Goal: Transaction & Acquisition: Purchase product/service

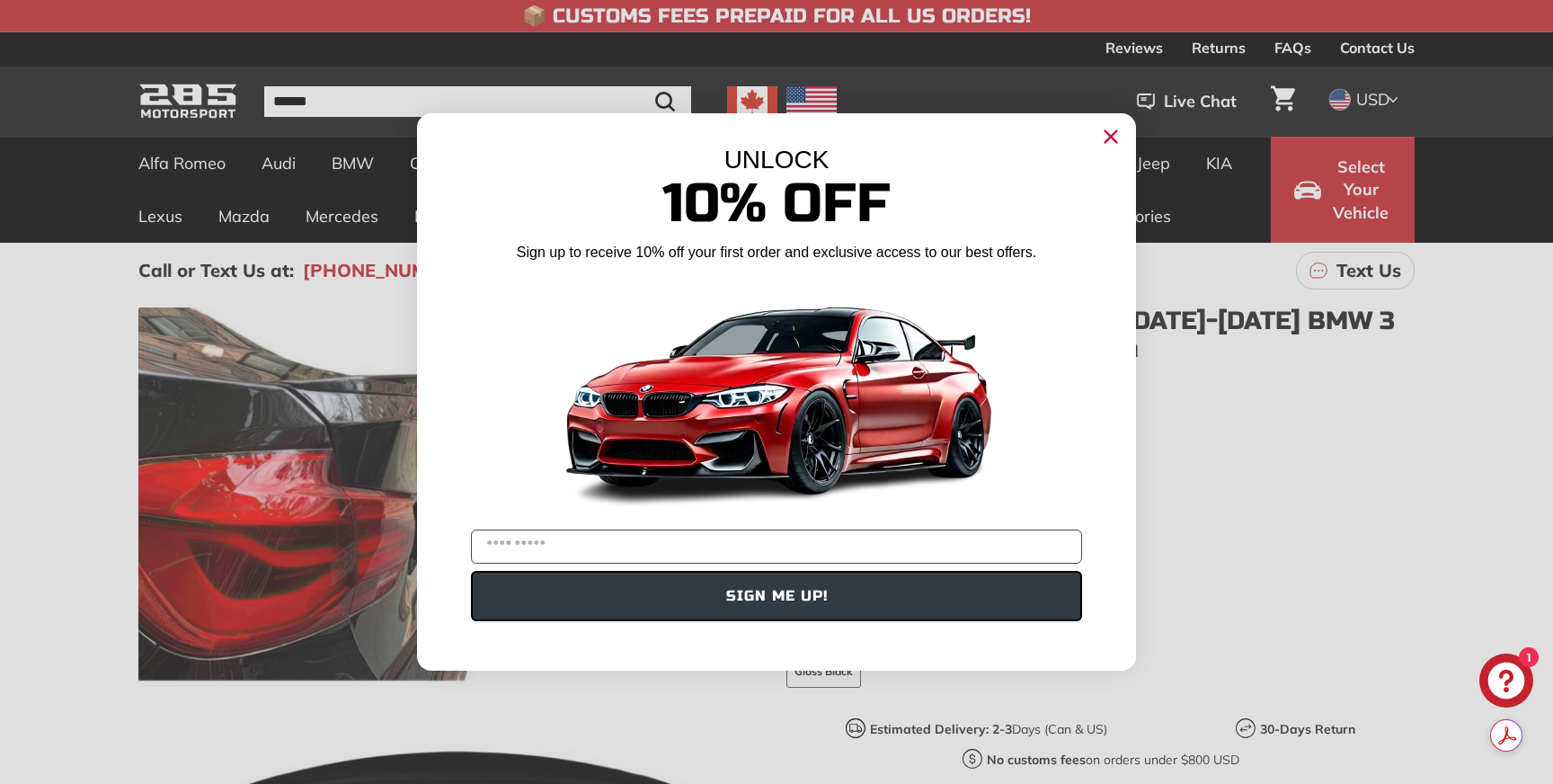
click at [1110, 134] on circle "Close dialog" at bounding box center [1110, 136] width 27 height 27
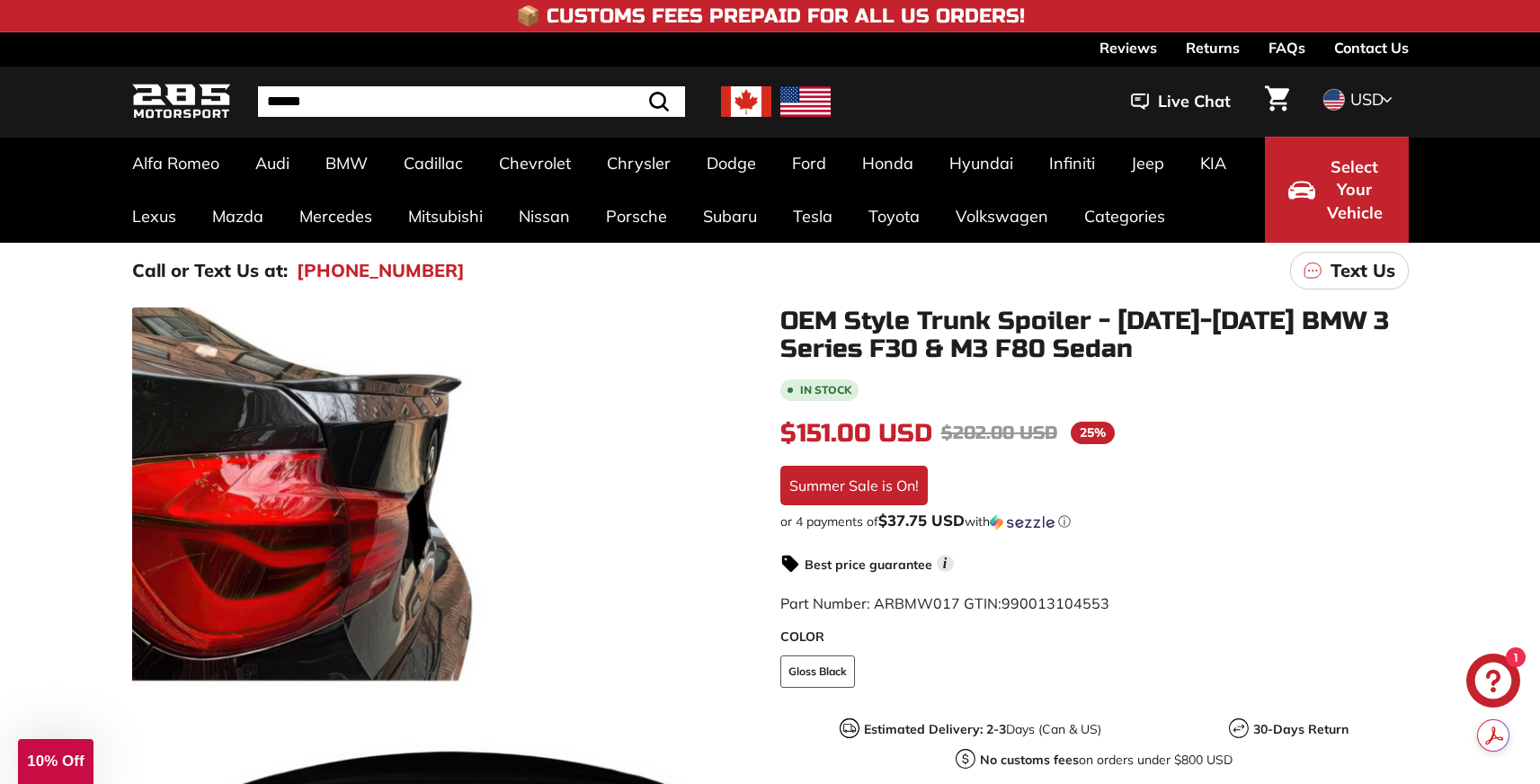
click at [1384, 471] on div "In stock $151.00 USD $151.00 Regular price $202.00 USD $202.00 Sale price 25% /…" at bounding box center [1094, 659] width 629 height 564
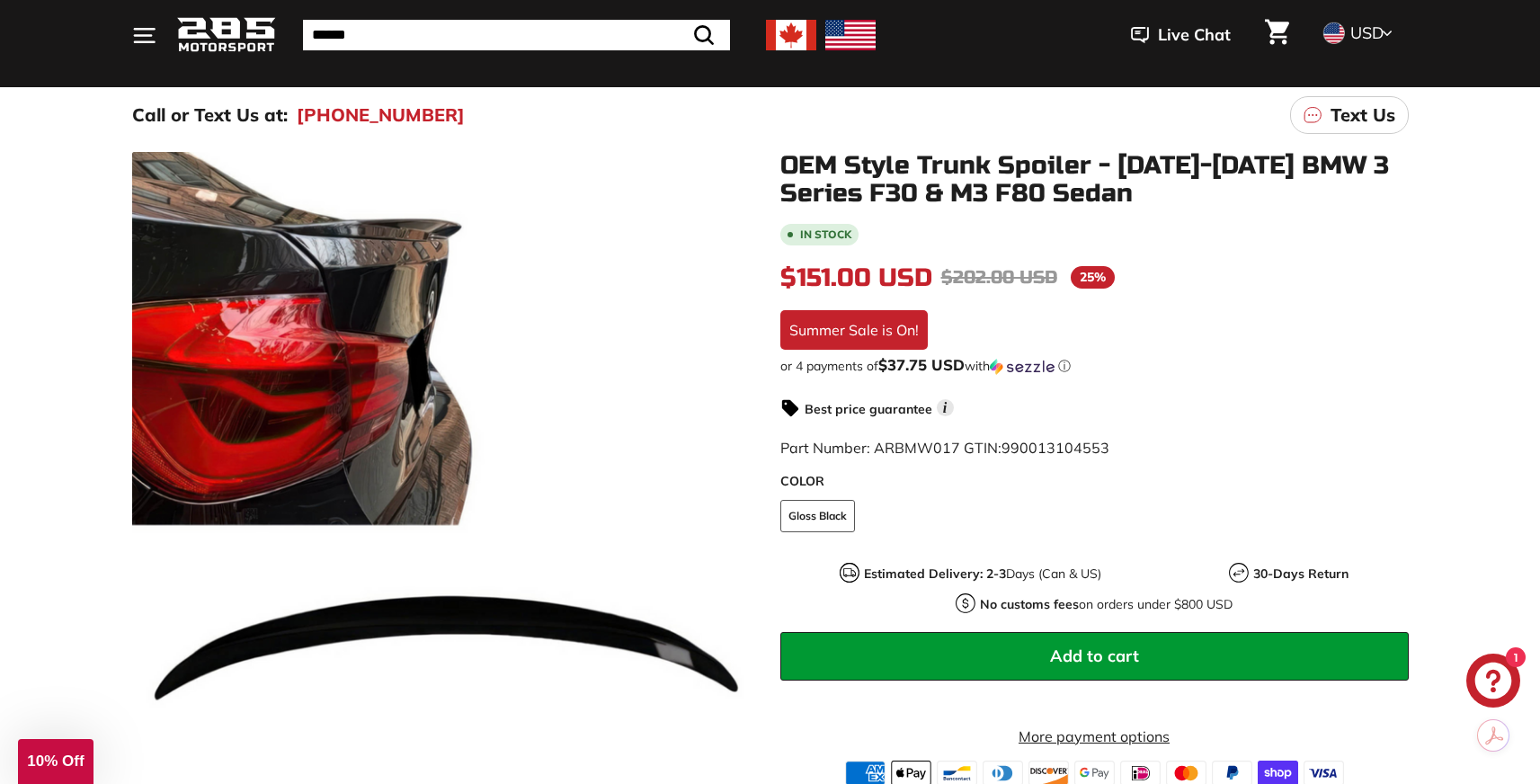
scroll to position [395, 0]
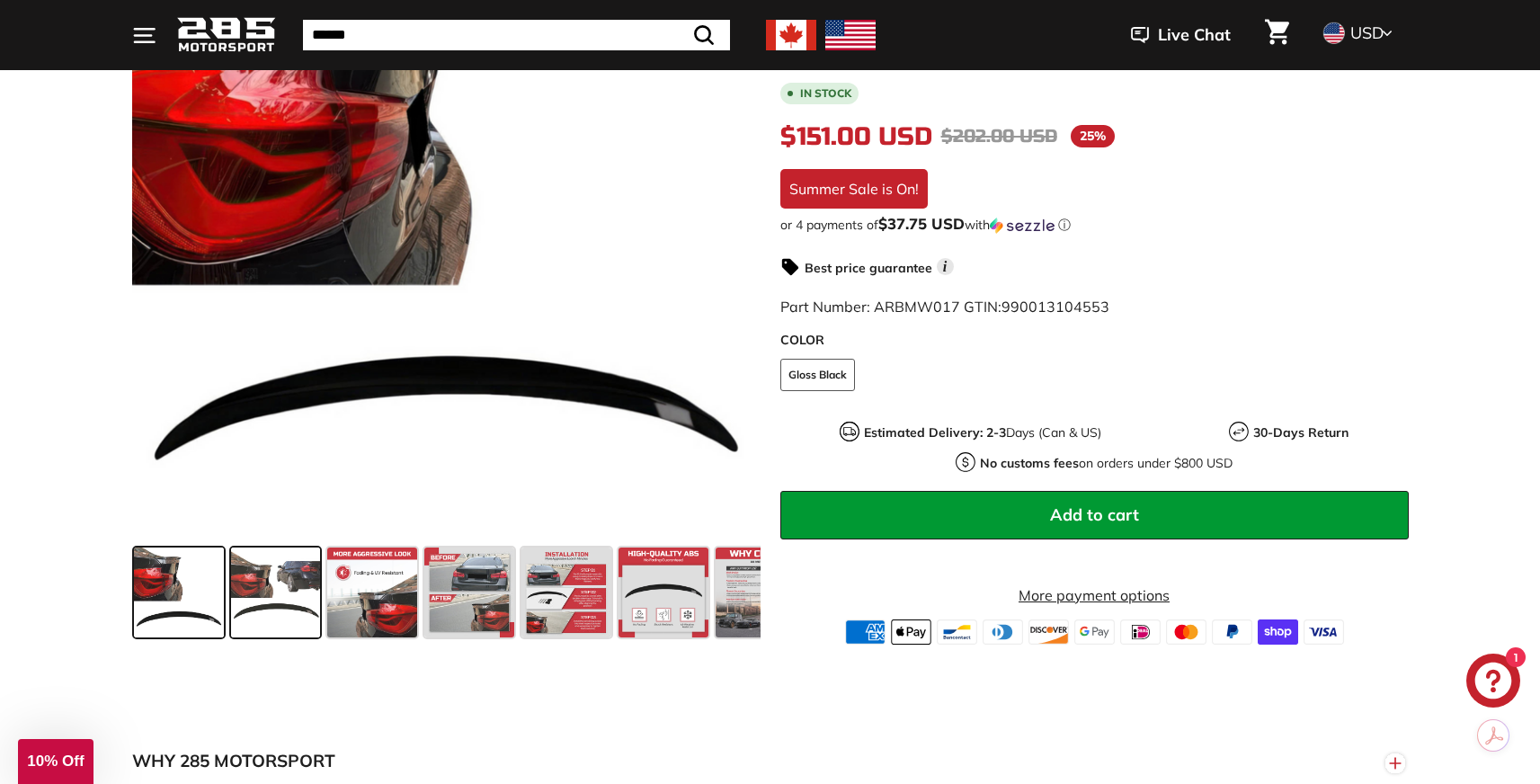
click at [285, 598] on span at bounding box center [275, 592] width 90 height 90
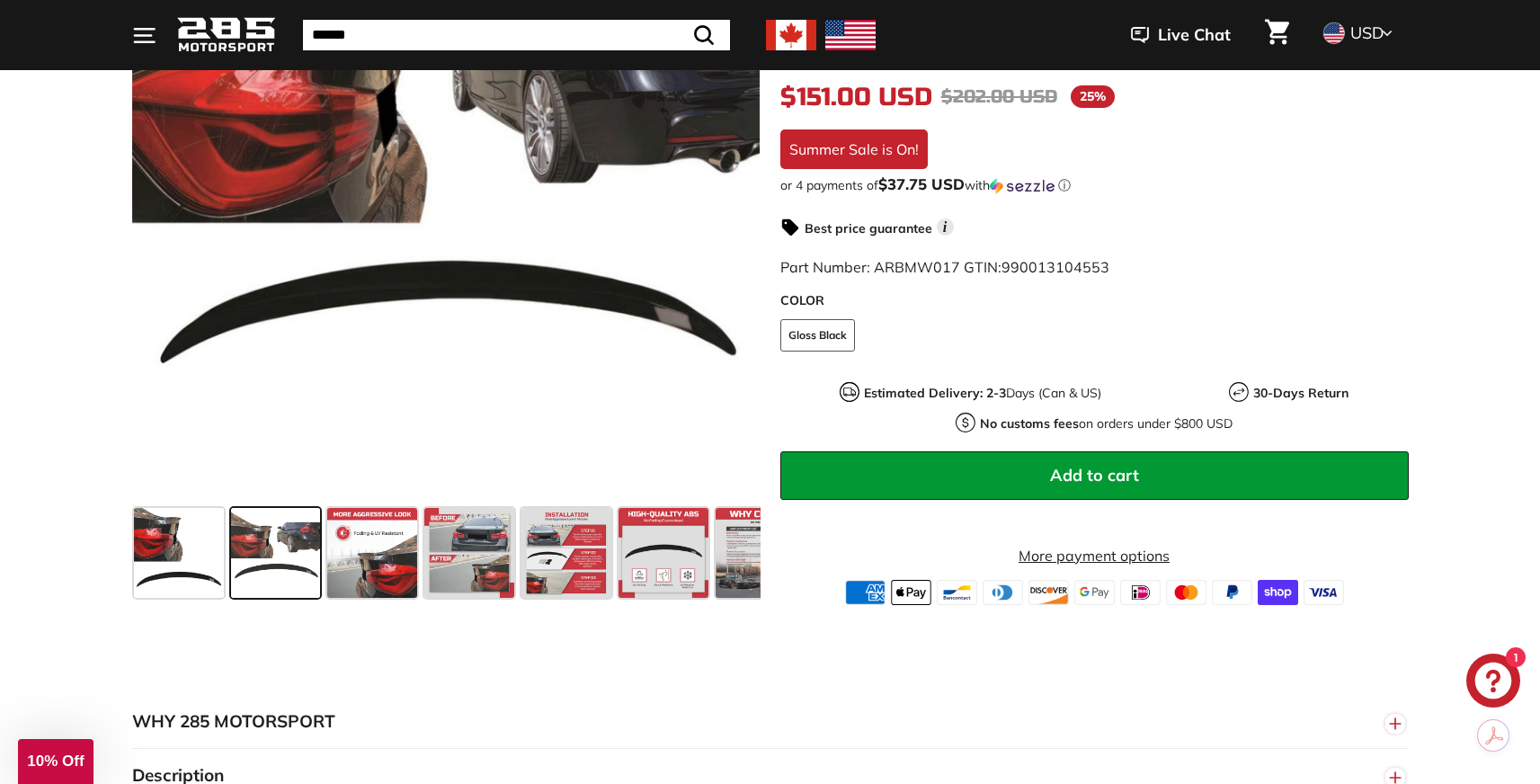
scroll to position [573, 0]
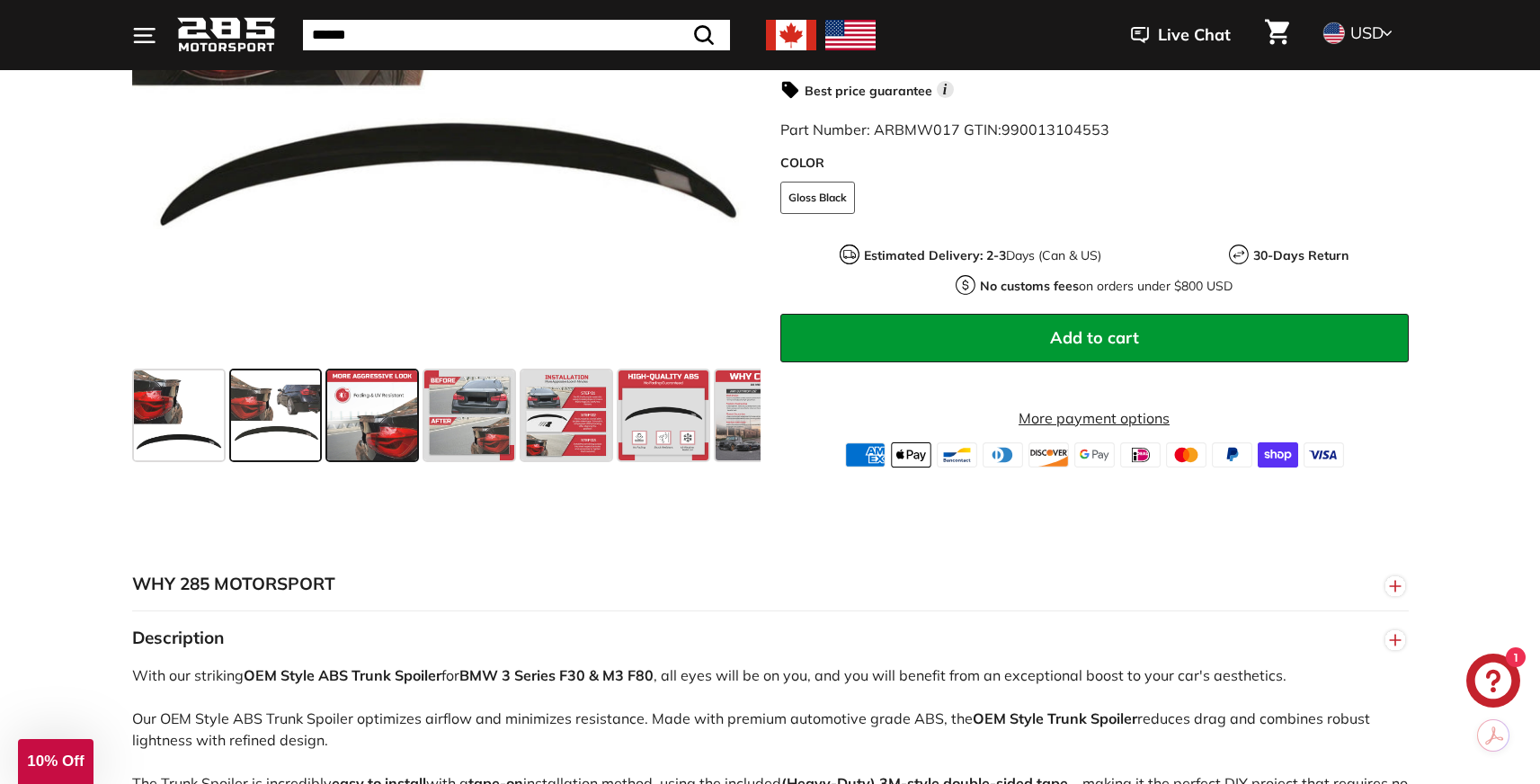
click at [382, 423] on span at bounding box center [372, 415] width 90 height 90
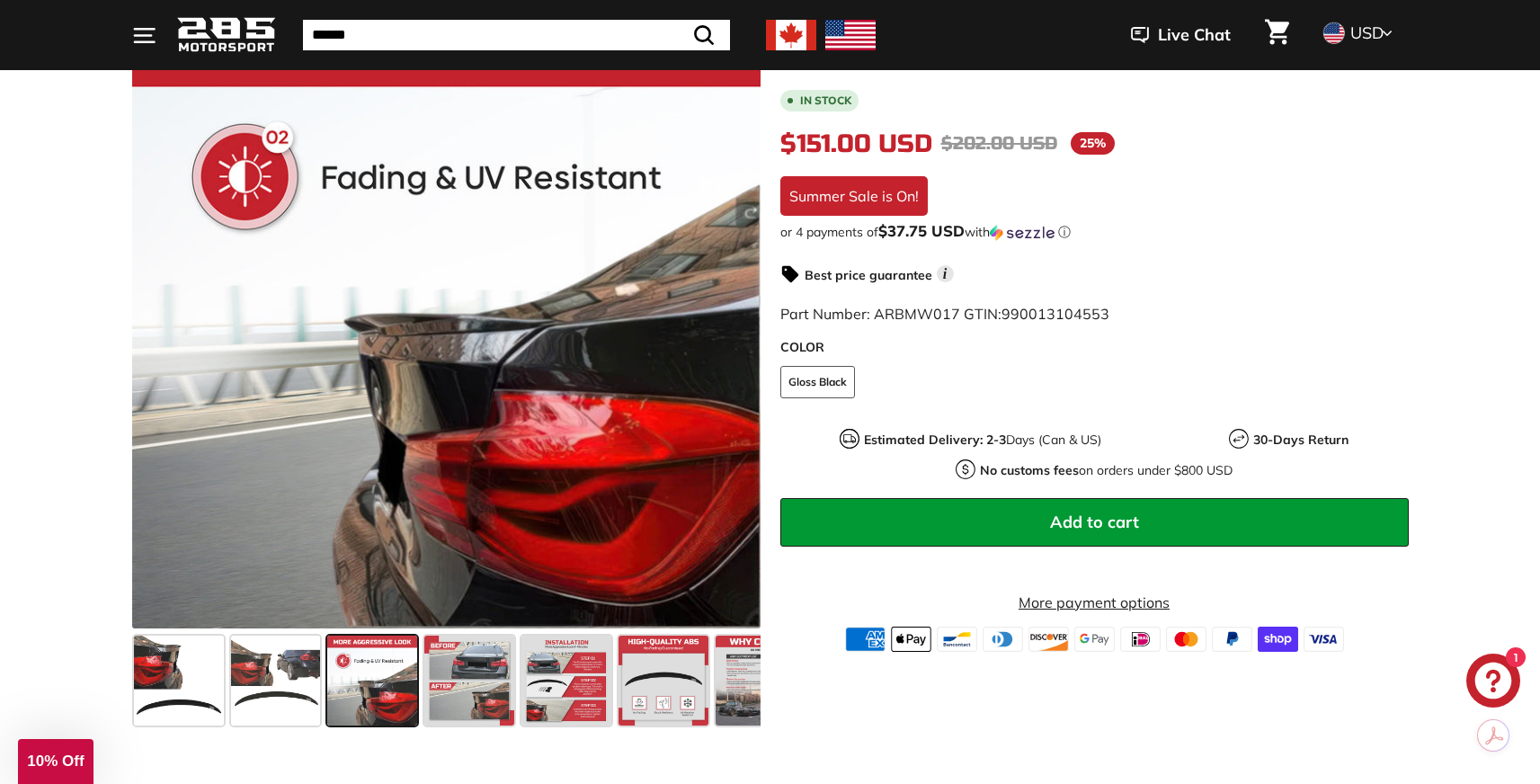
scroll to position [344, 0]
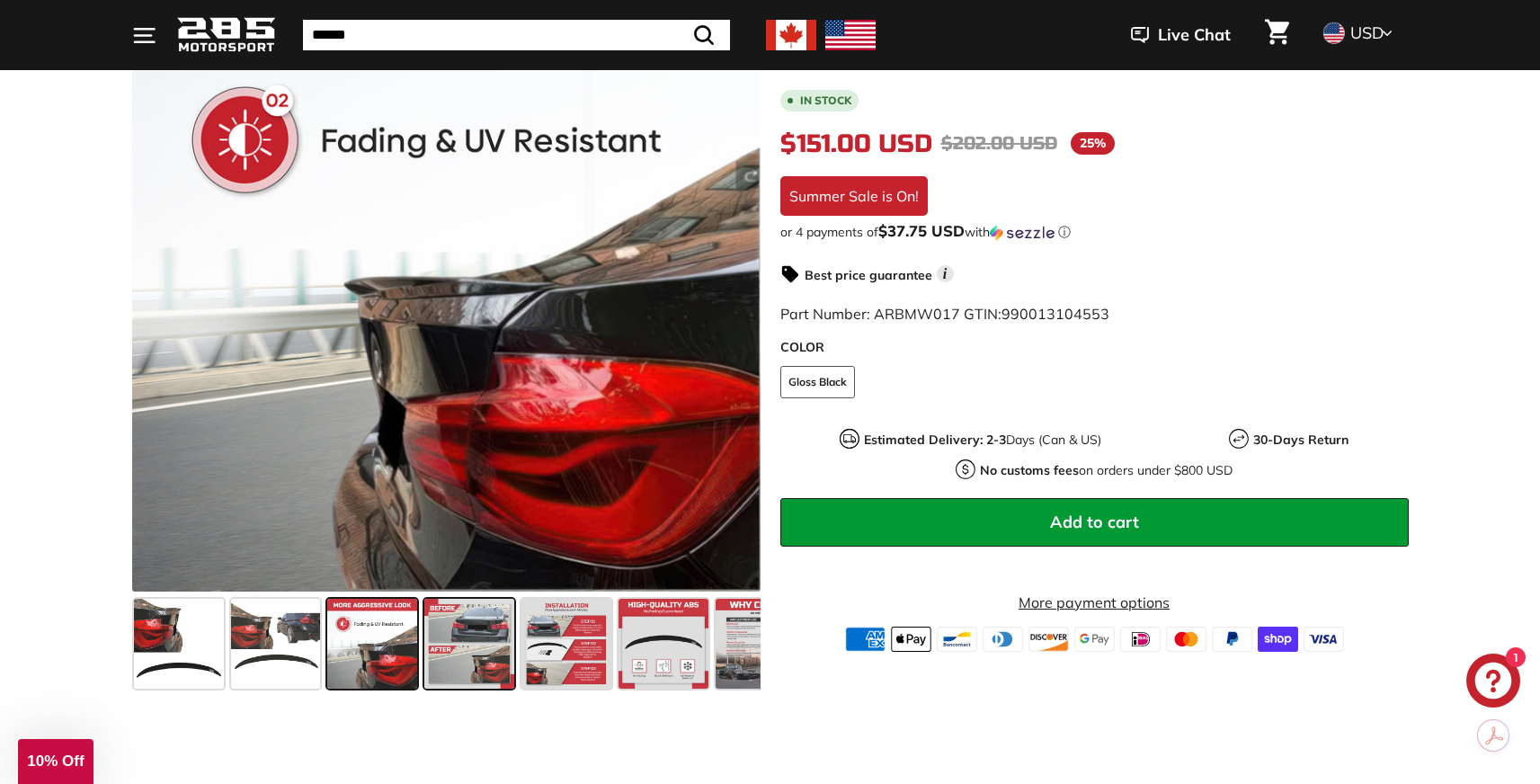
click at [458, 639] on span at bounding box center [469, 643] width 90 height 90
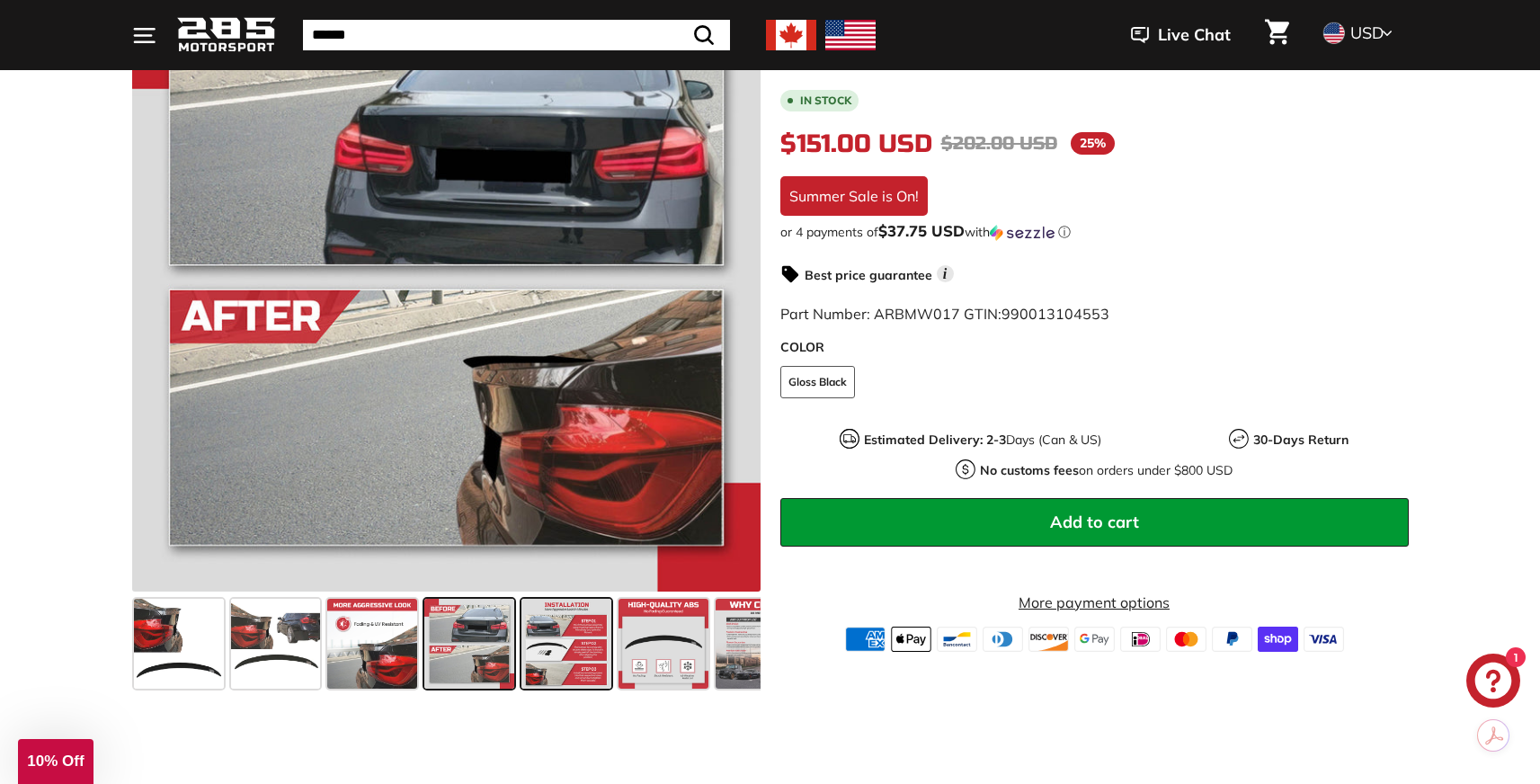
click at [565, 648] on span at bounding box center [566, 643] width 90 height 90
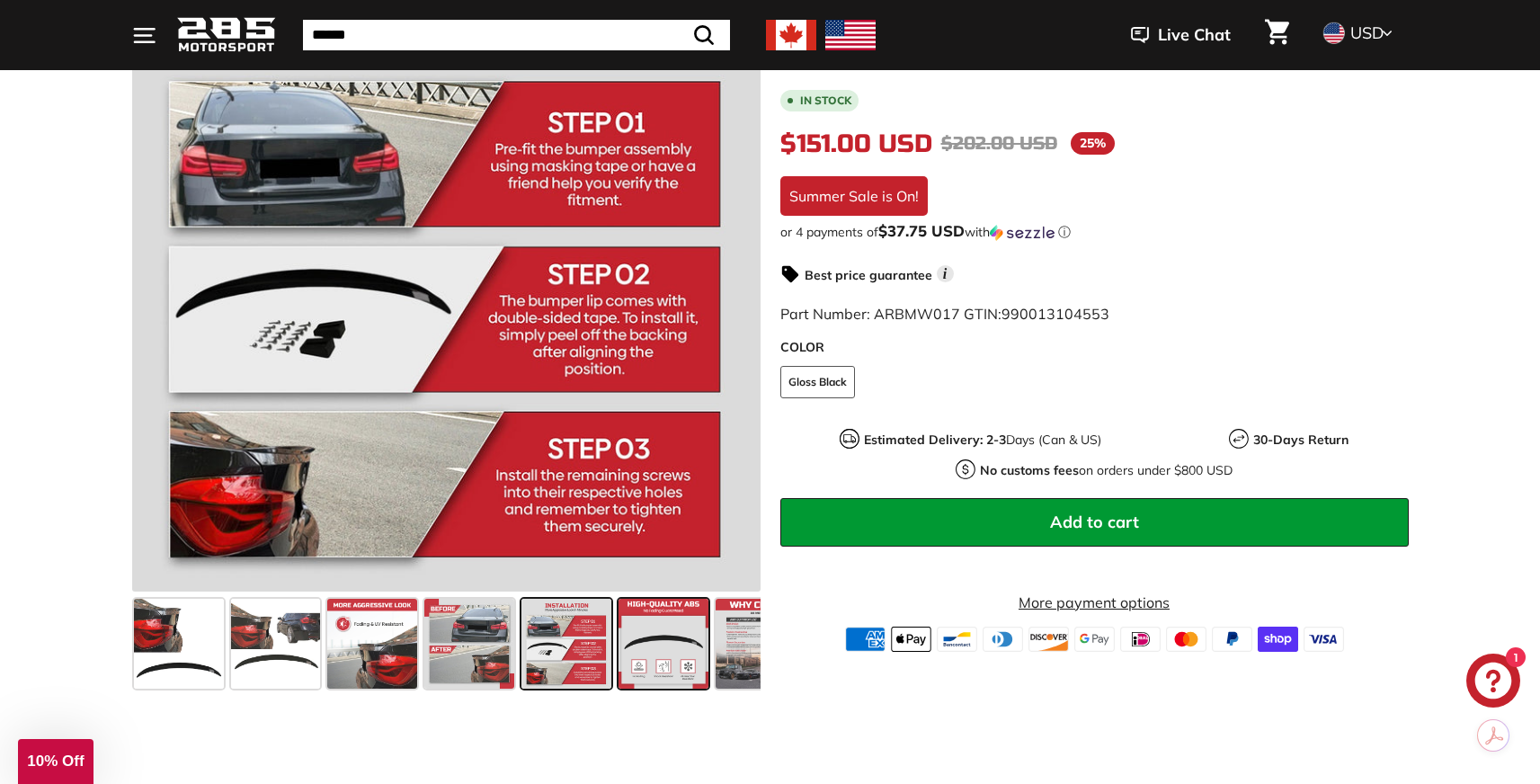
click at [682, 656] on span at bounding box center [663, 643] width 90 height 90
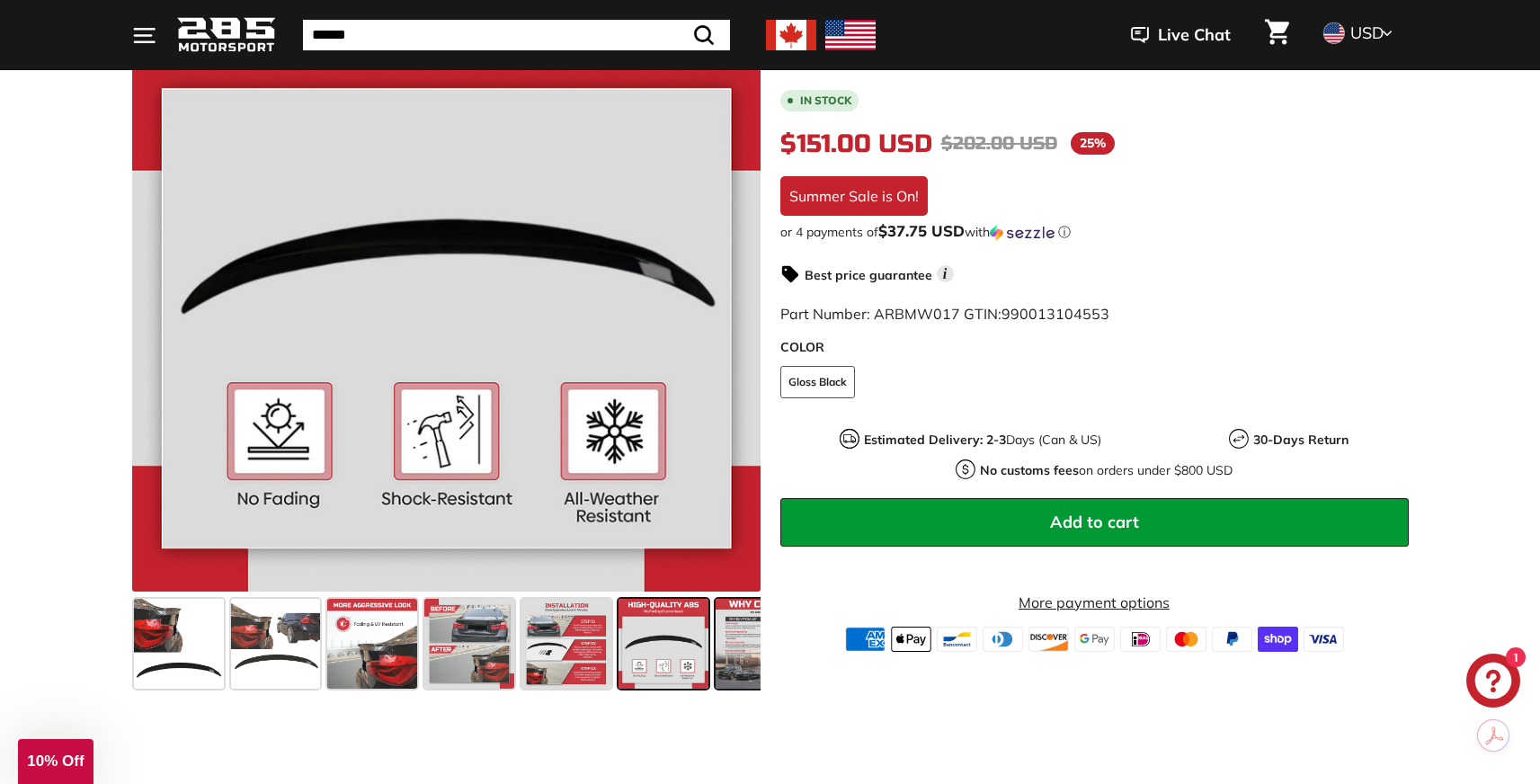
click at [736, 657] on span at bounding box center [760, 643] width 90 height 90
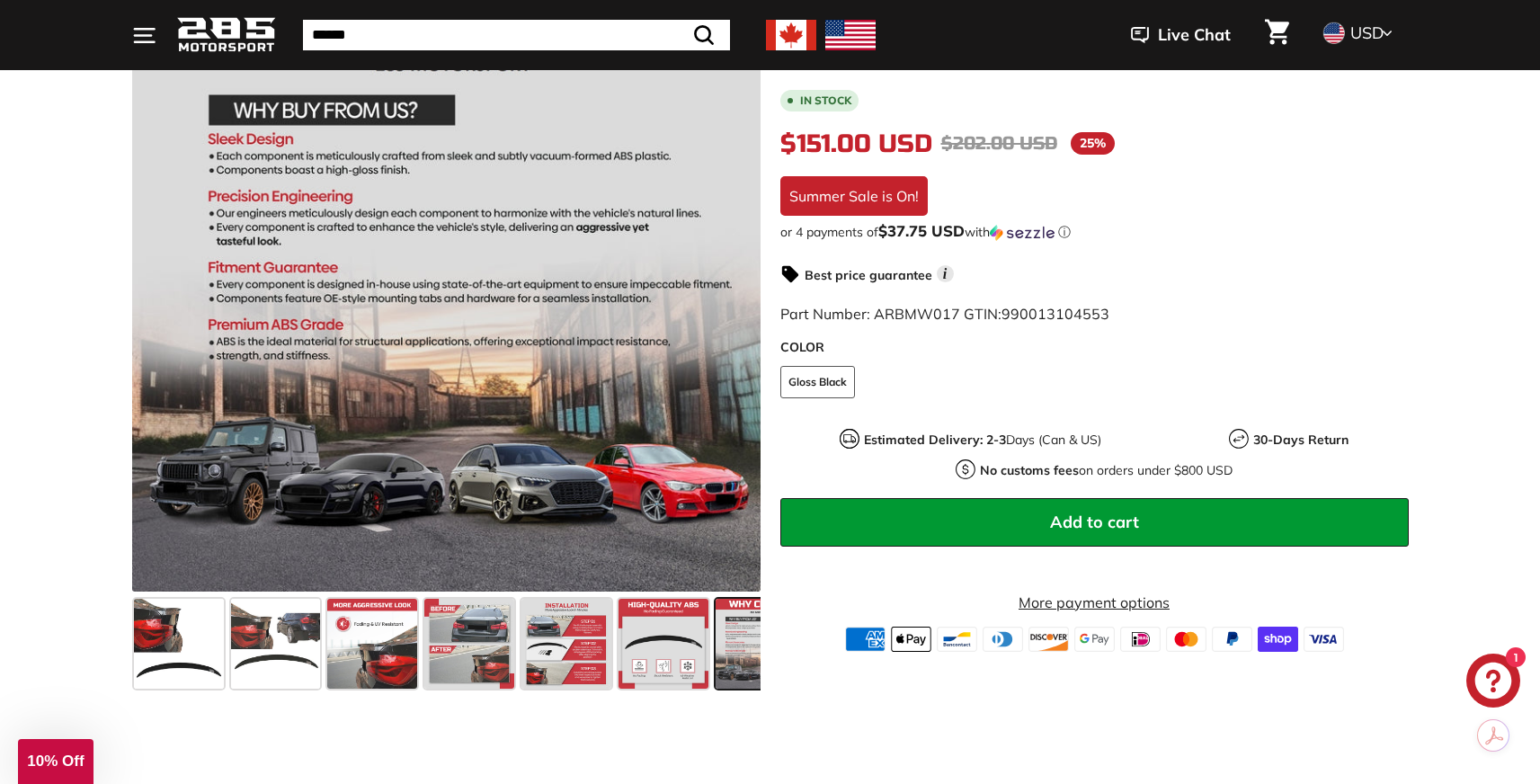
scroll to position [0, 48]
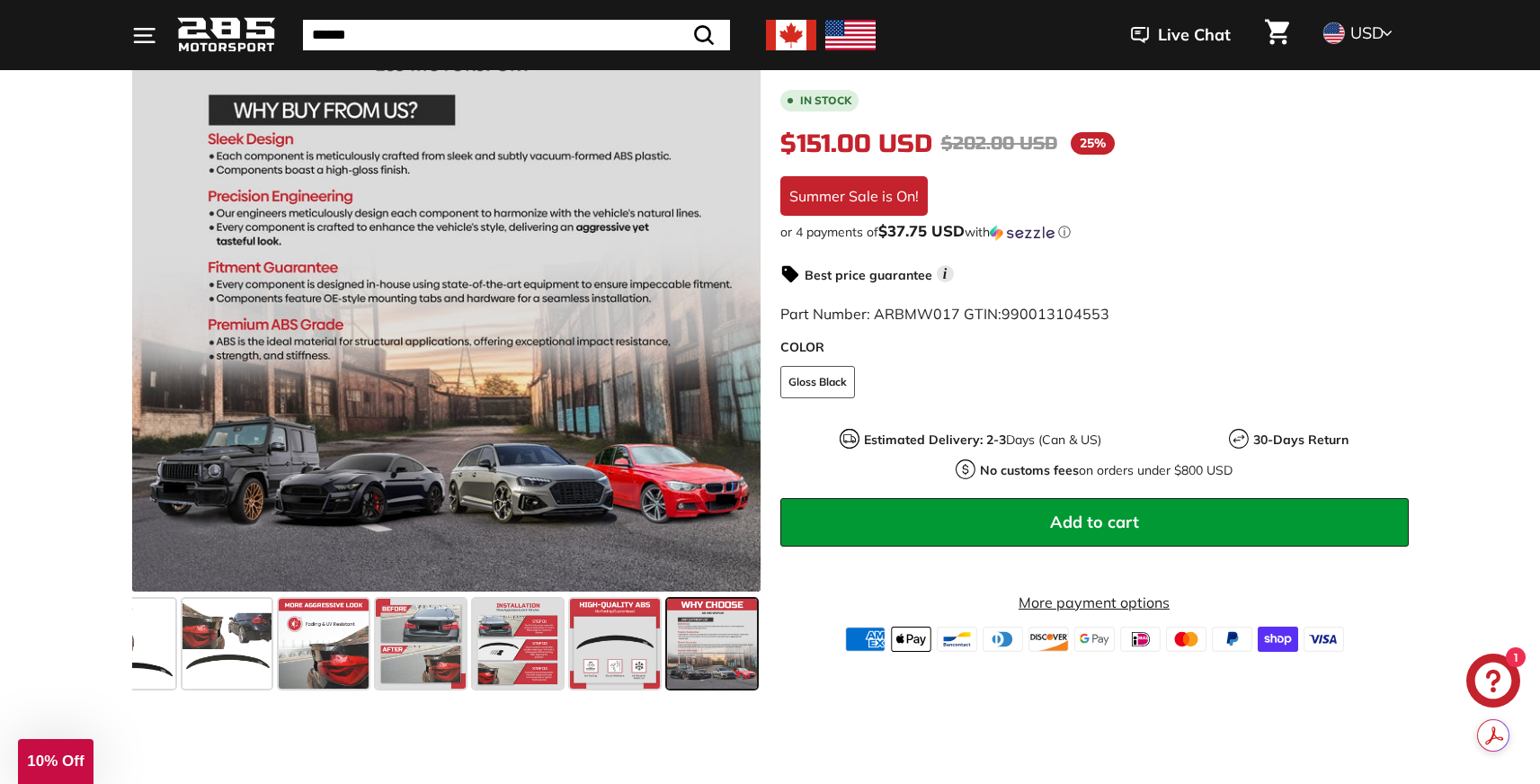
click at [1341, 280] on div "Best price guarantee i" at bounding box center [1094, 274] width 629 height 22
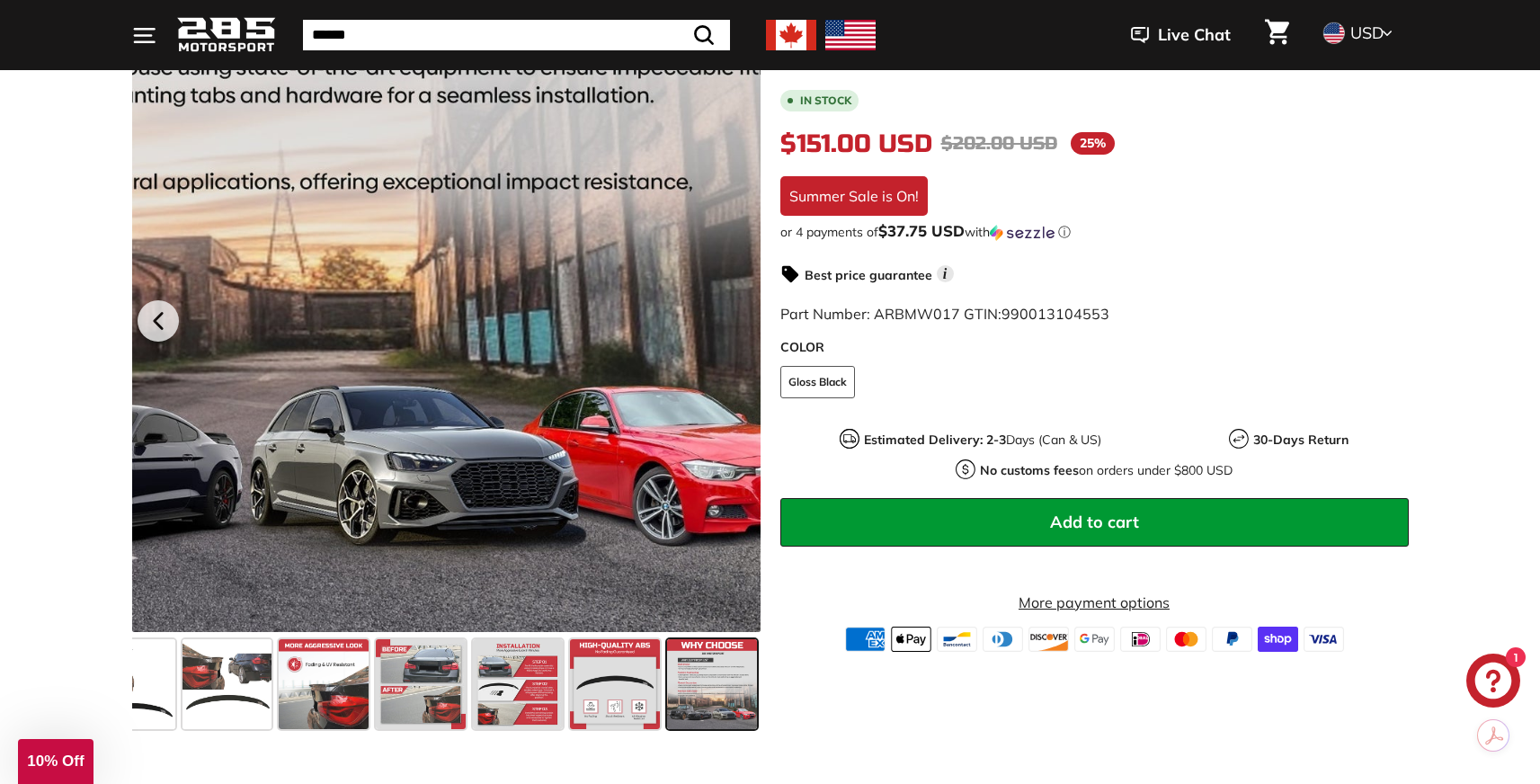
scroll to position [317, 0]
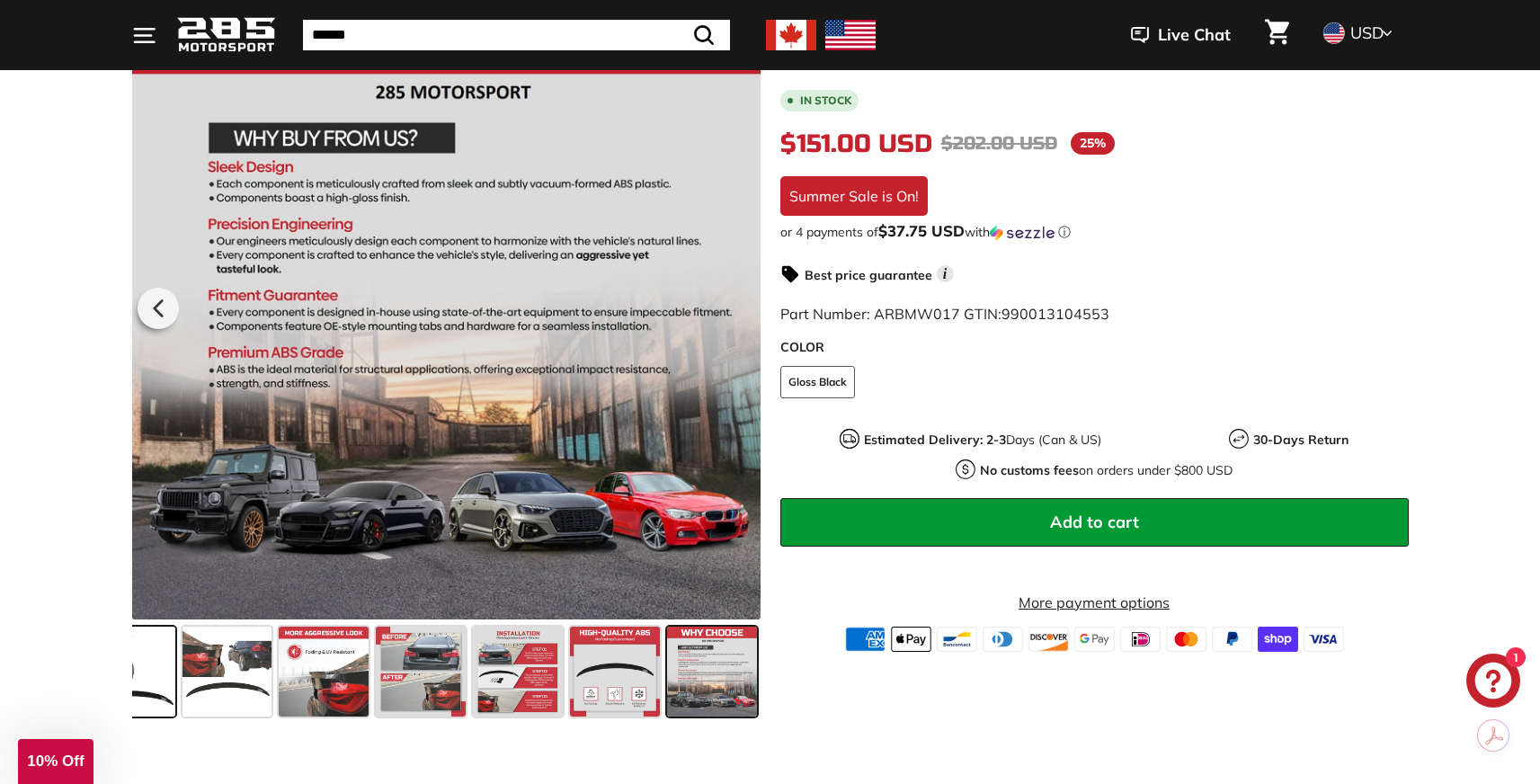
click at [152, 677] on span at bounding box center [130, 671] width 90 height 90
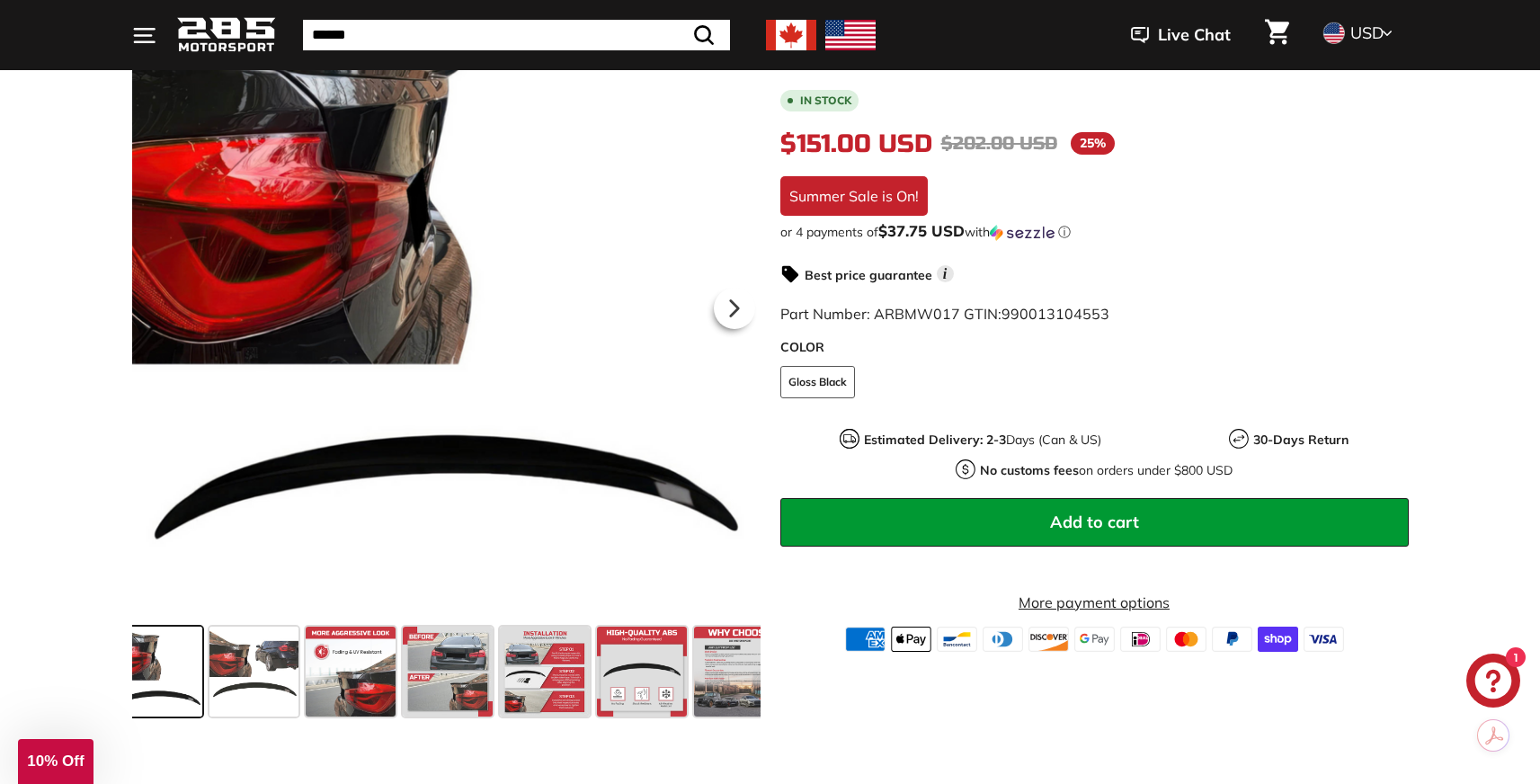
scroll to position [0, 0]
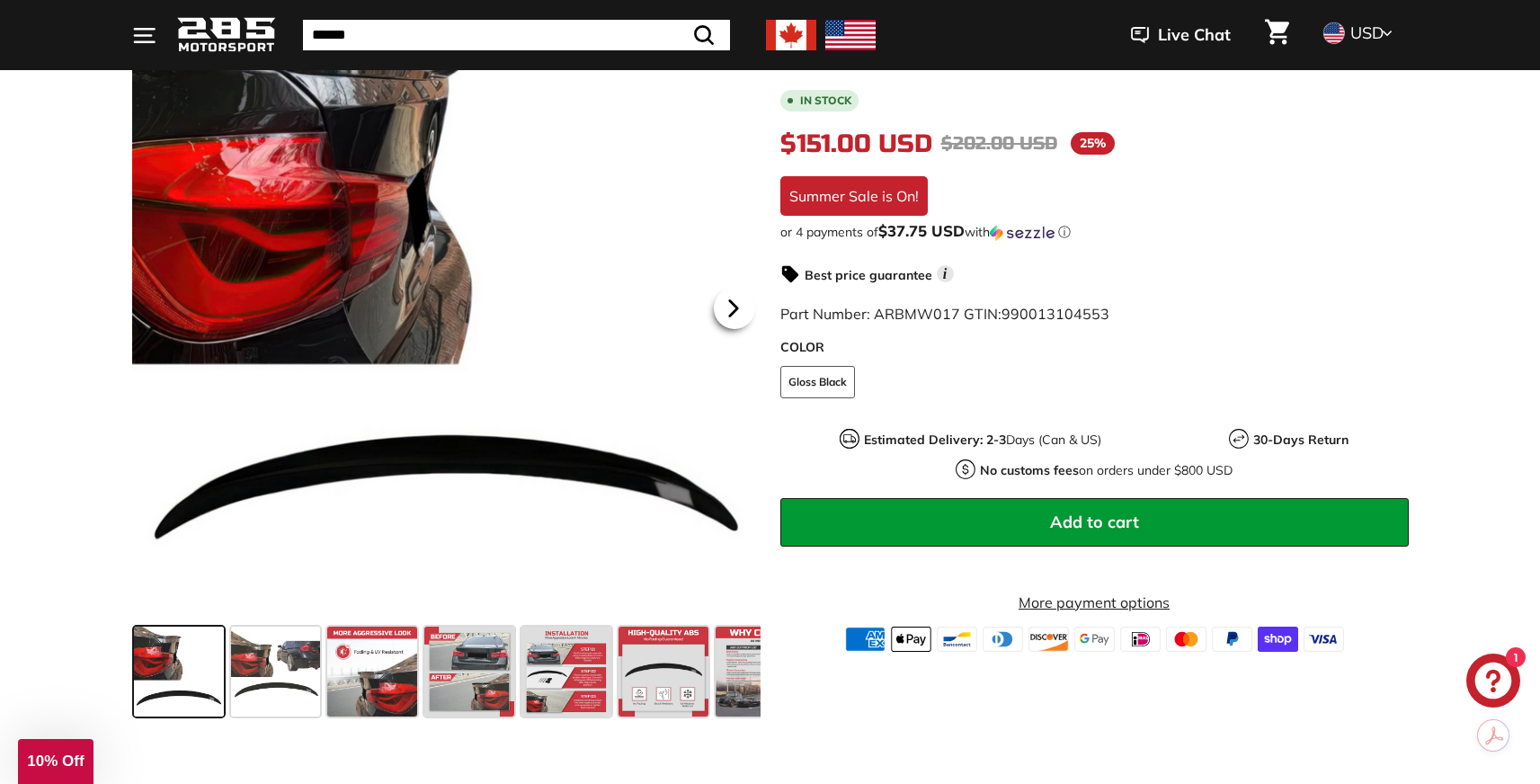
click at [732, 306] on icon at bounding box center [733, 307] width 7 height 16
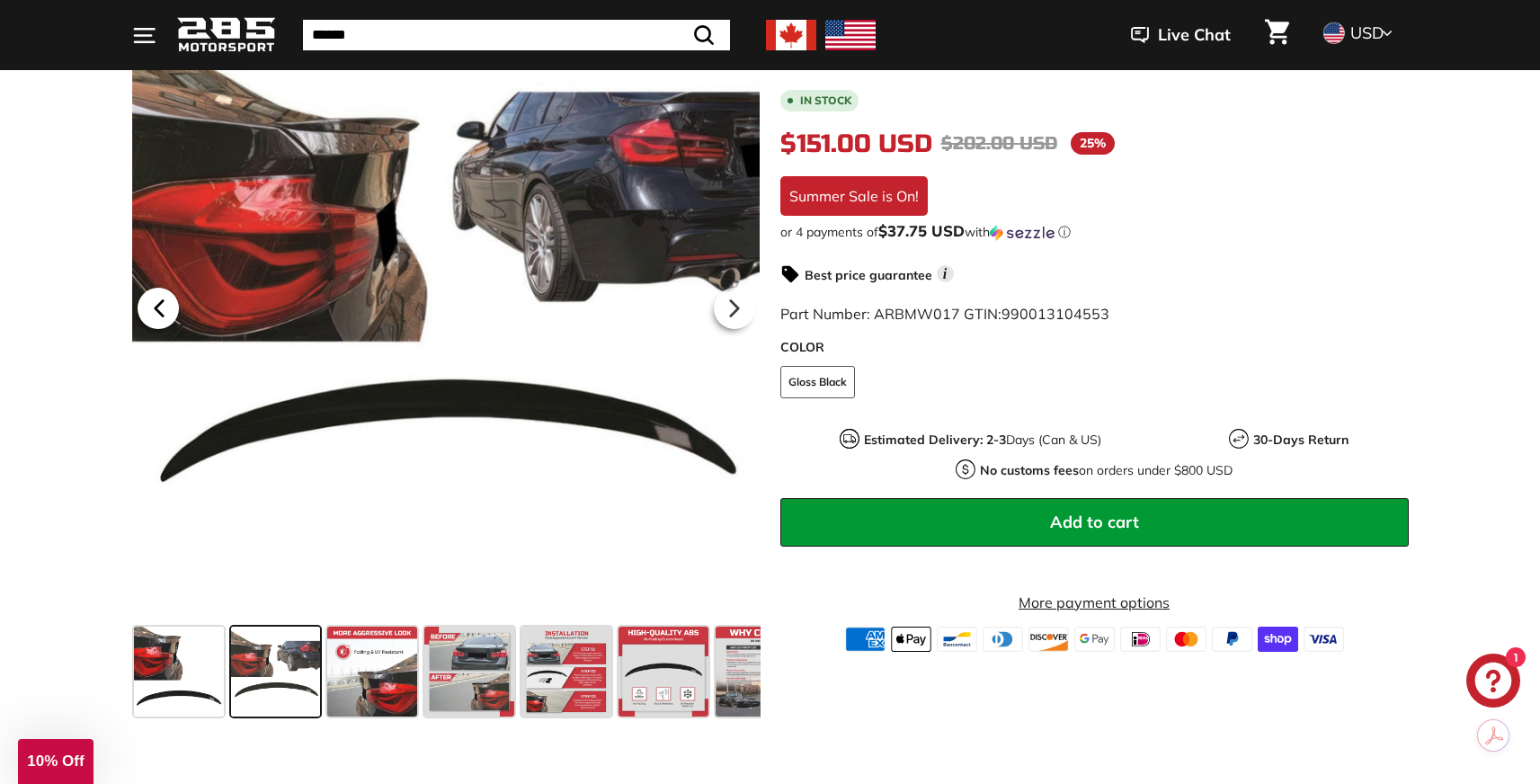
click at [140, 305] on icon at bounding box center [158, 307] width 41 height 41
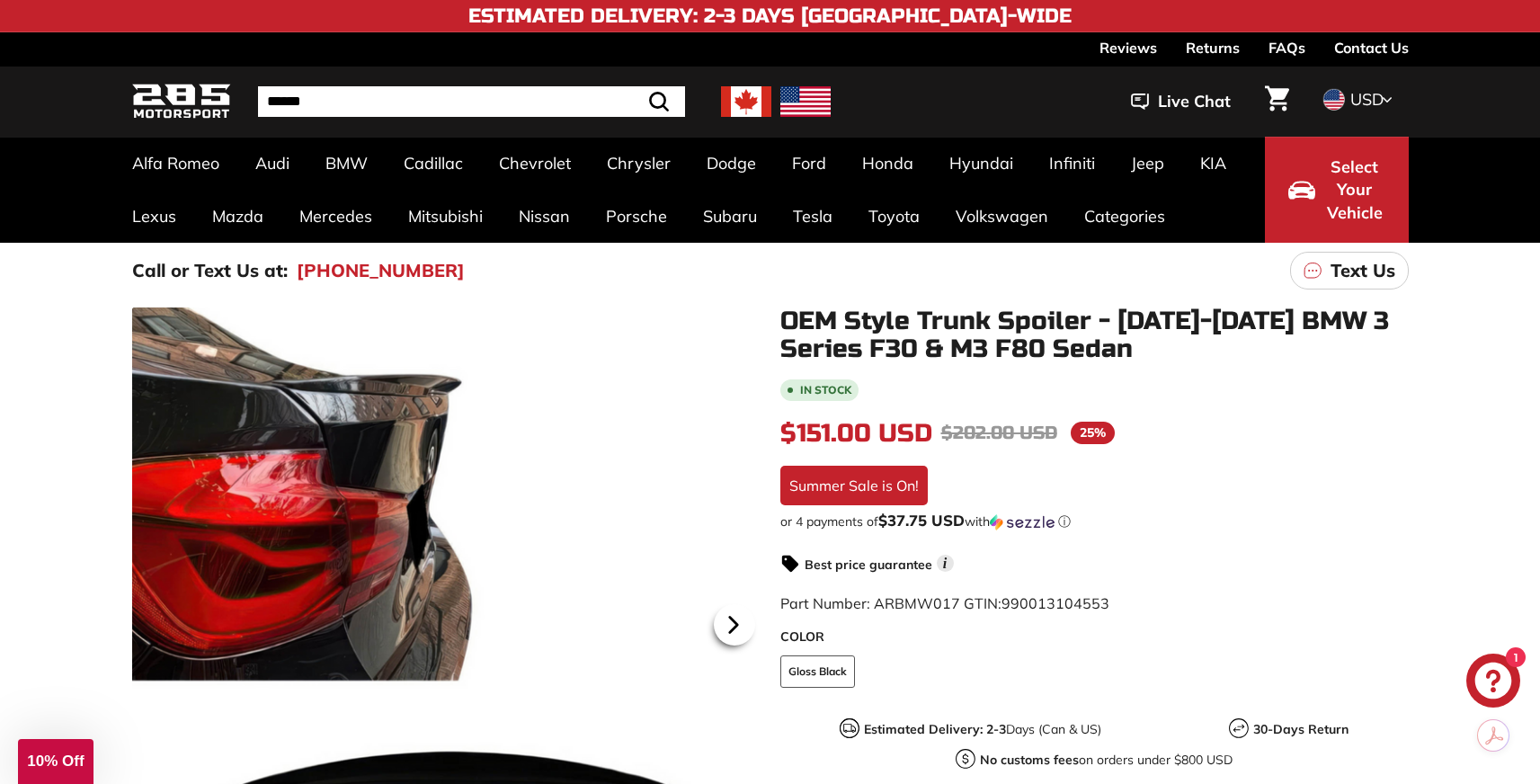
click at [734, 612] on icon at bounding box center [733, 624] width 41 height 41
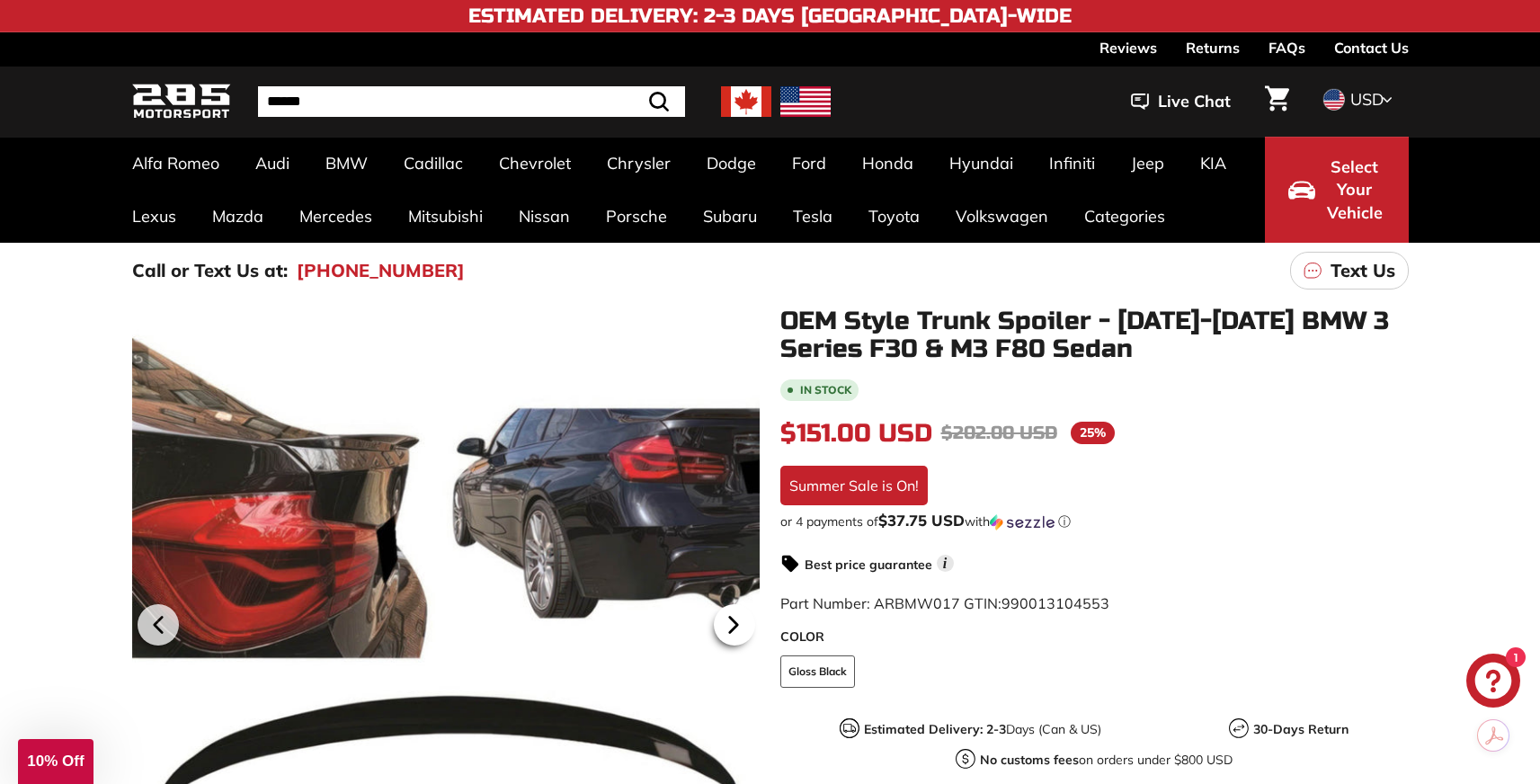
click at [733, 630] on icon at bounding box center [733, 624] width 41 height 41
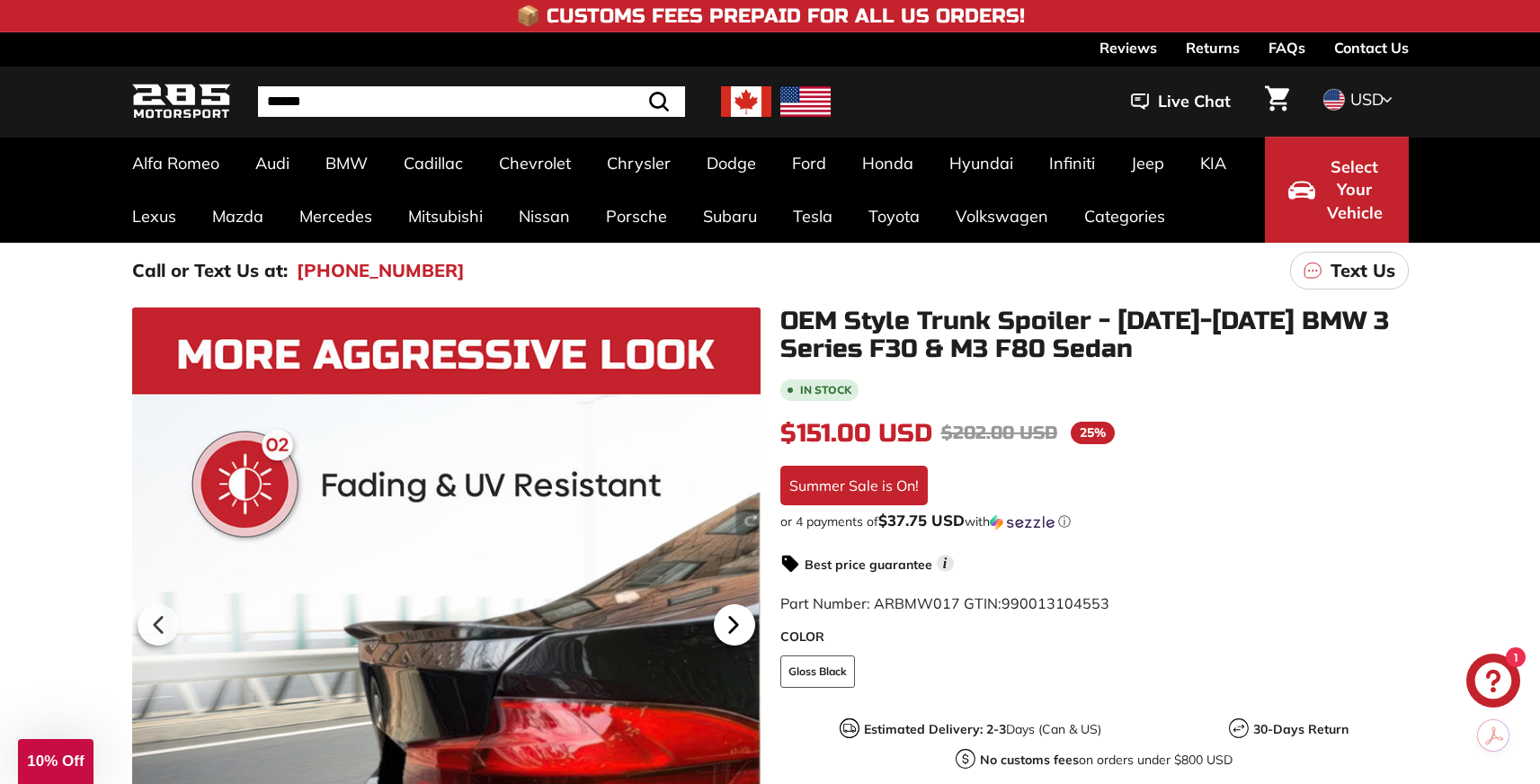
click at [741, 626] on icon at bounding box center [733, 624] width 41 height 41
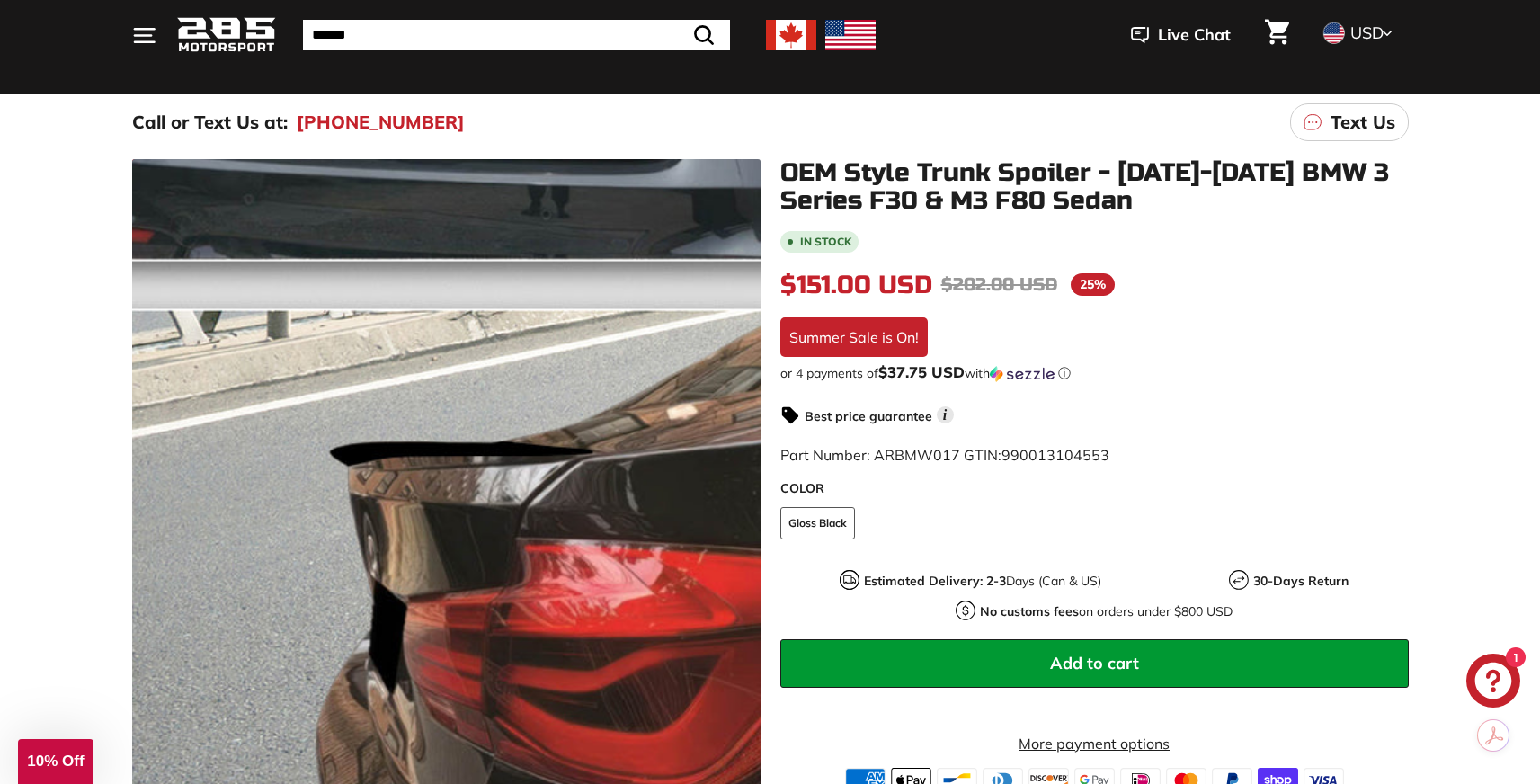
scroll to position [199, 0]
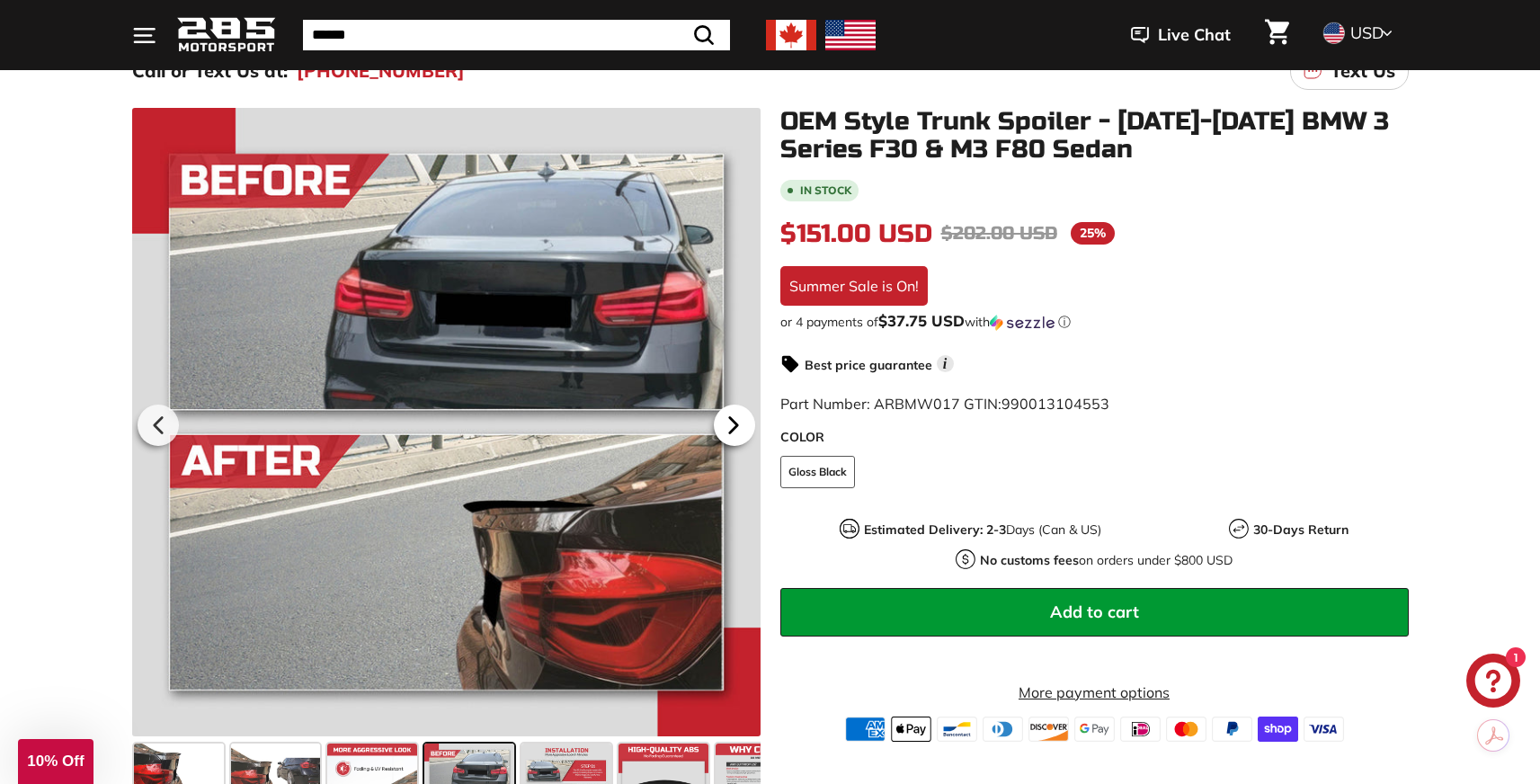
click at [742, 427] on icon at bounding box center [733, 424] width 41 height 41
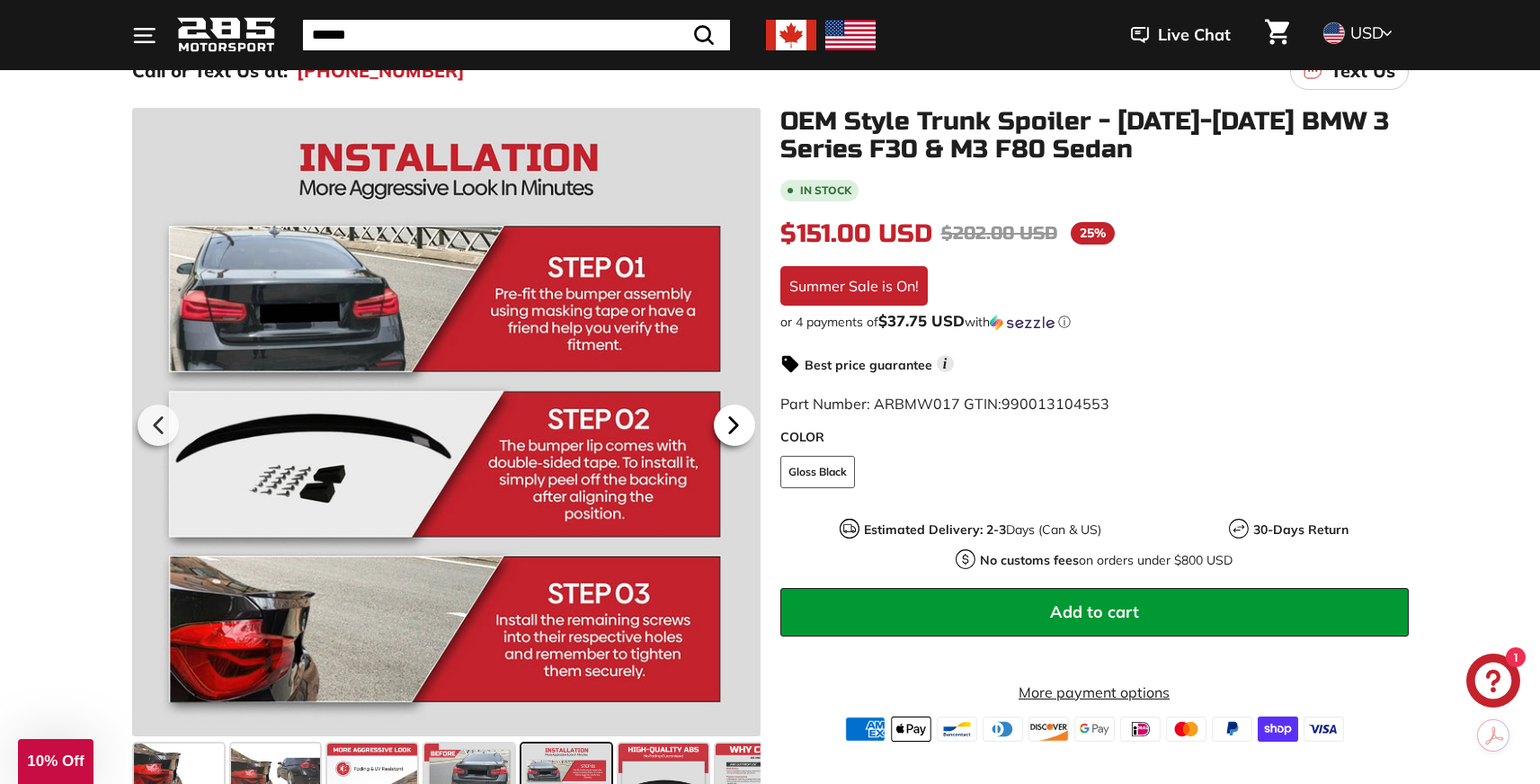
click at [739, 424] on icon at bounding box center [733, 424] width 41 height 41
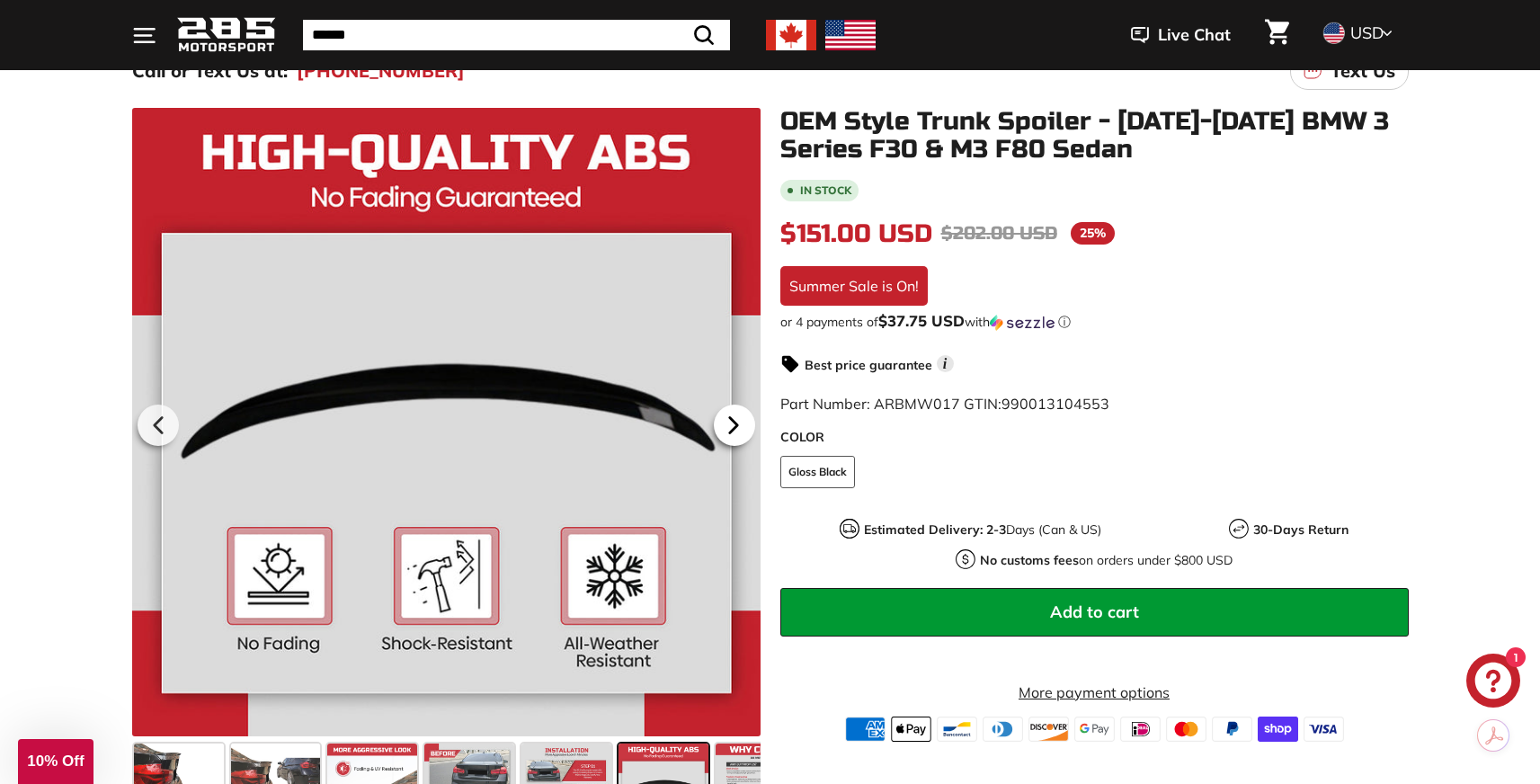
scroll to position [203, 0]
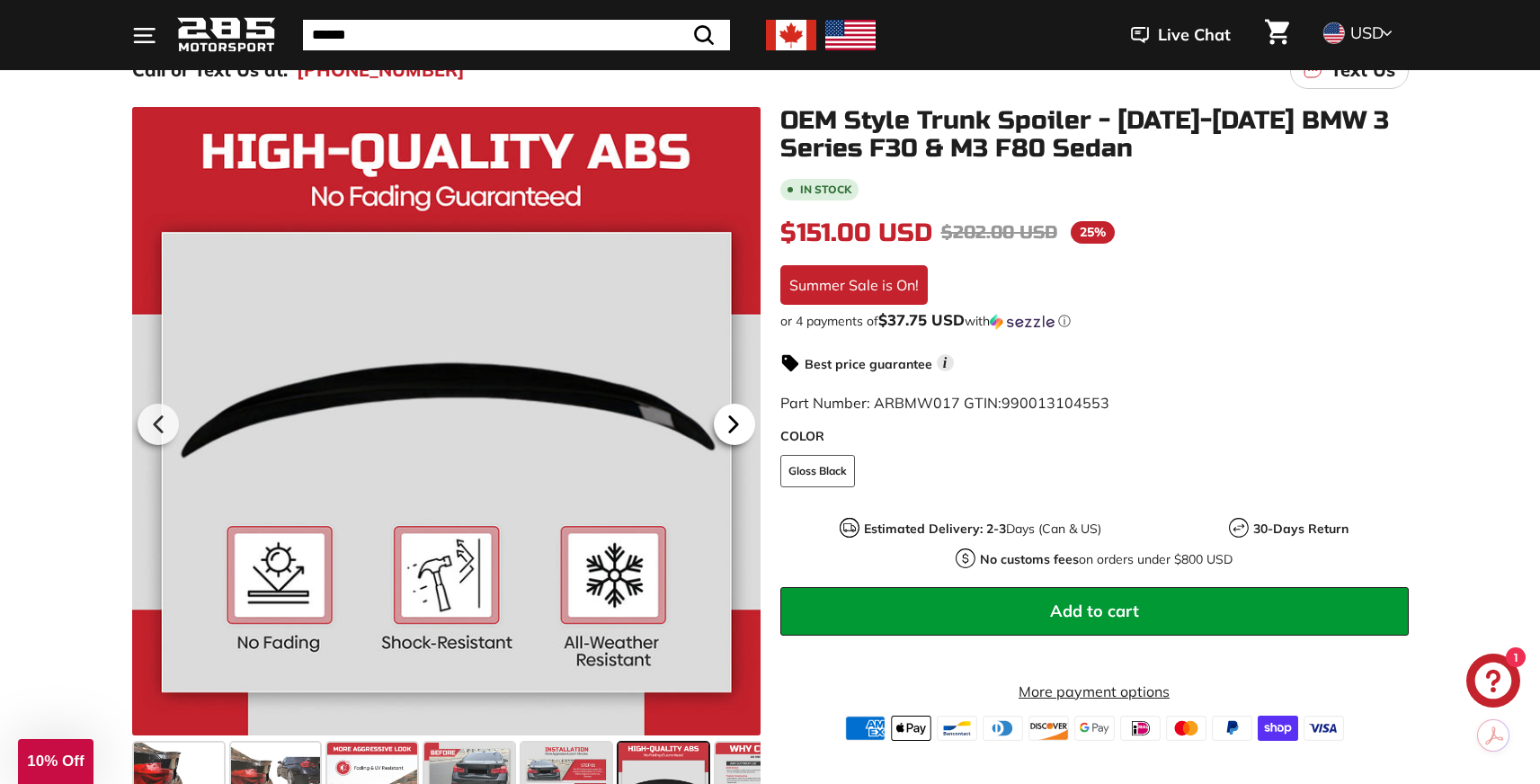
click at [739, 424] on icon at bounding box center [733, 424] width 41 height 41
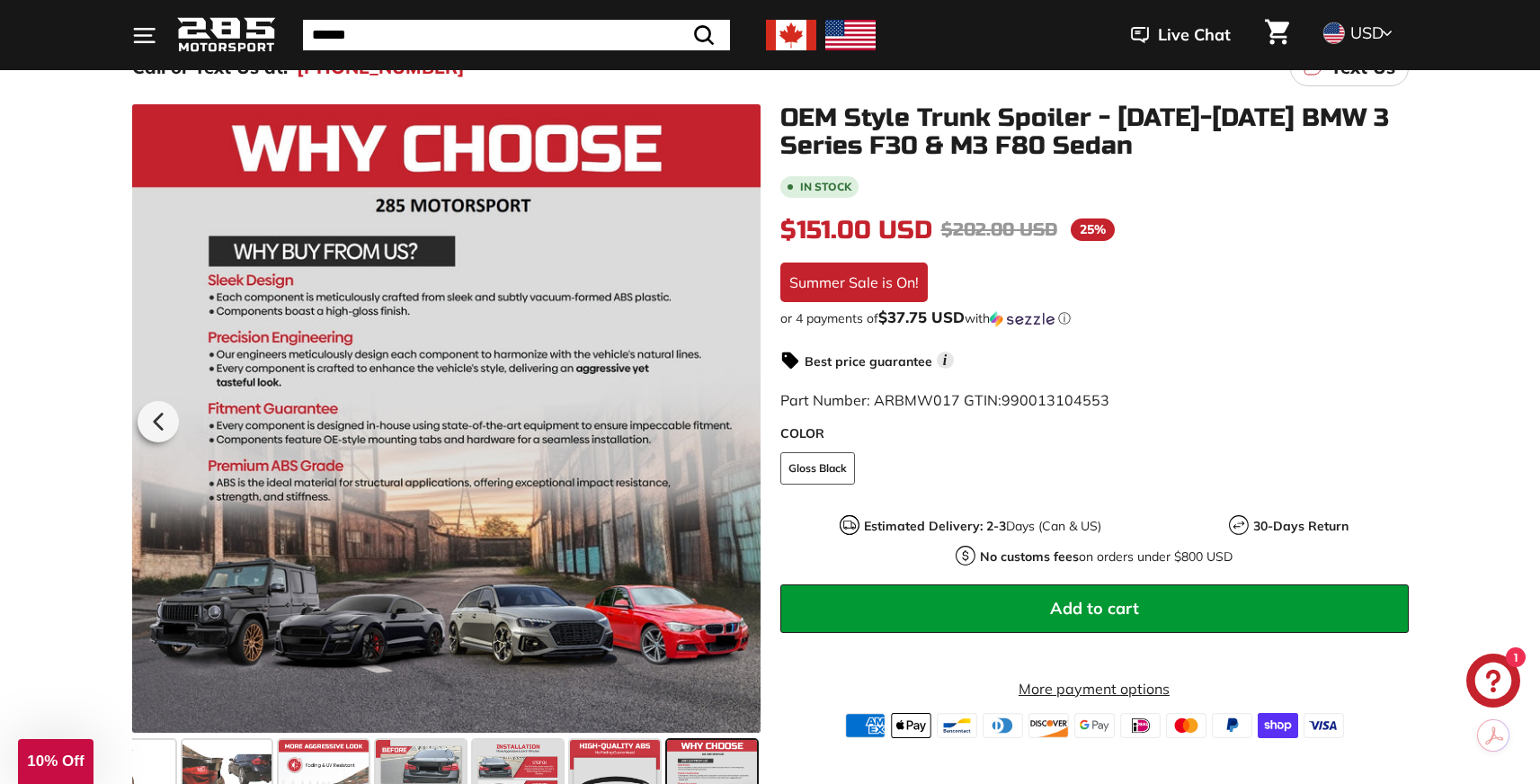
scroll to position [0, 48]
click at [739, 424] on div at bounding box center [446, 418] width 629 height 628
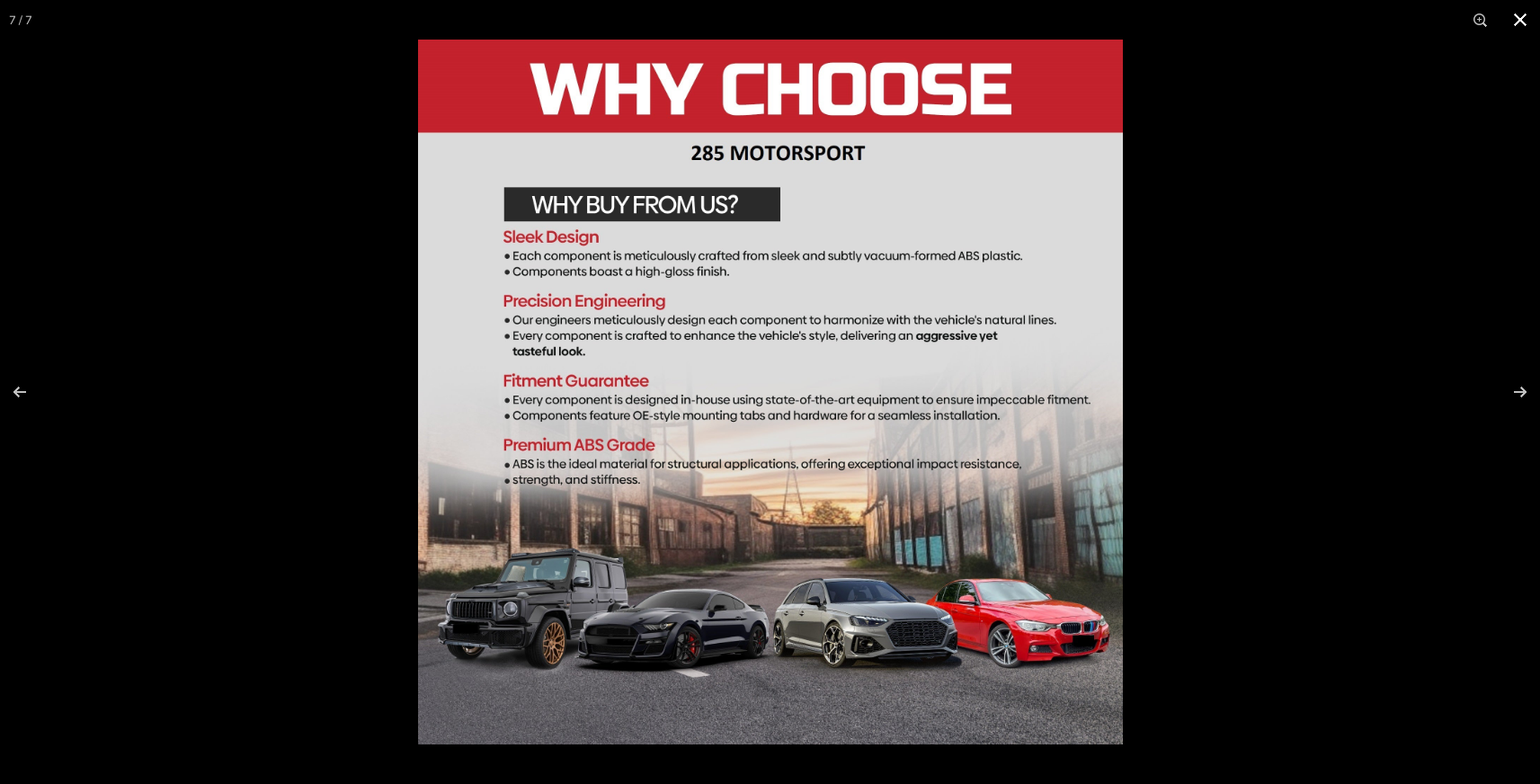
click at [1511, 21] on button at bounding box center [1519, 19] width 39 height 39
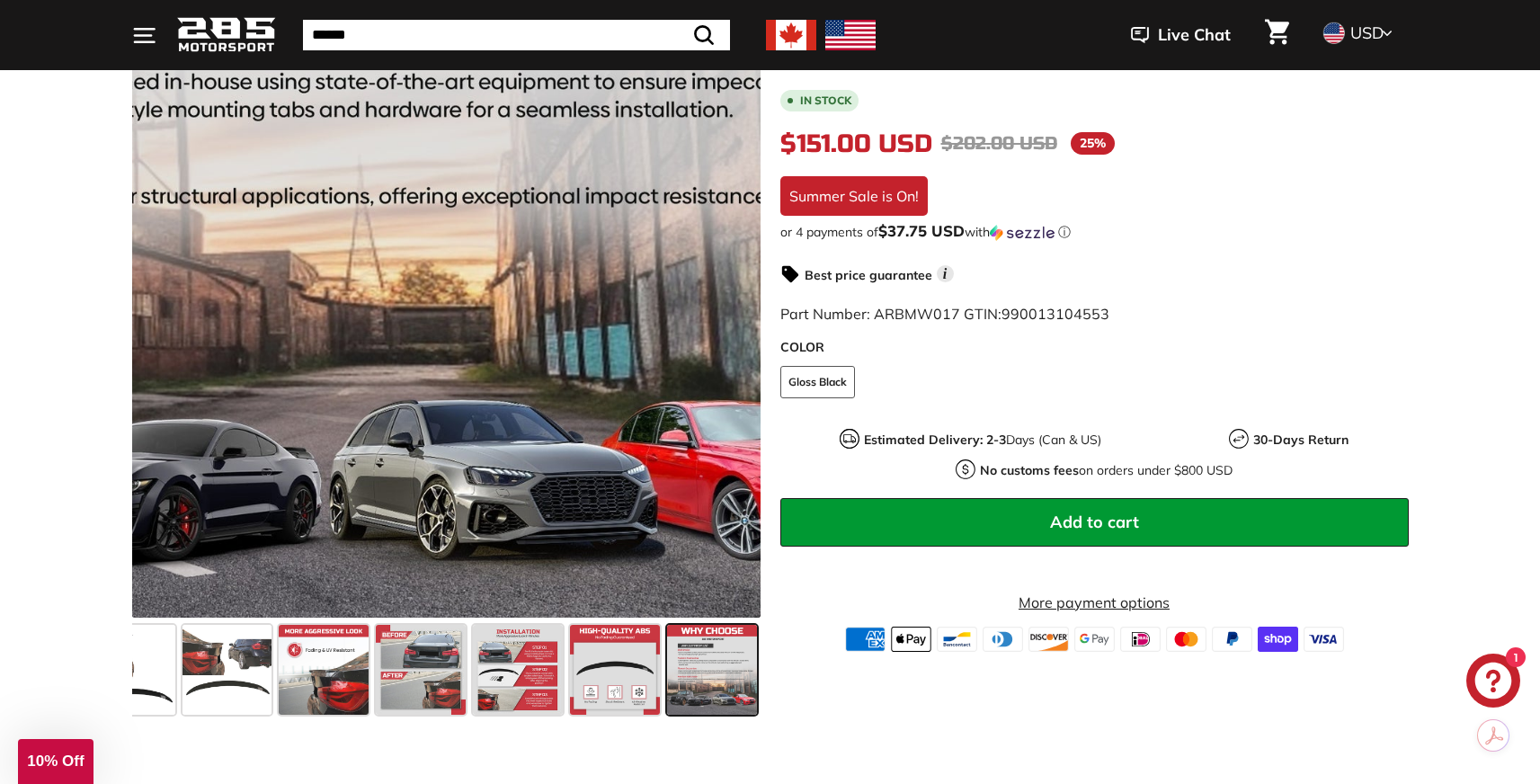
scroll to position [329, 0]
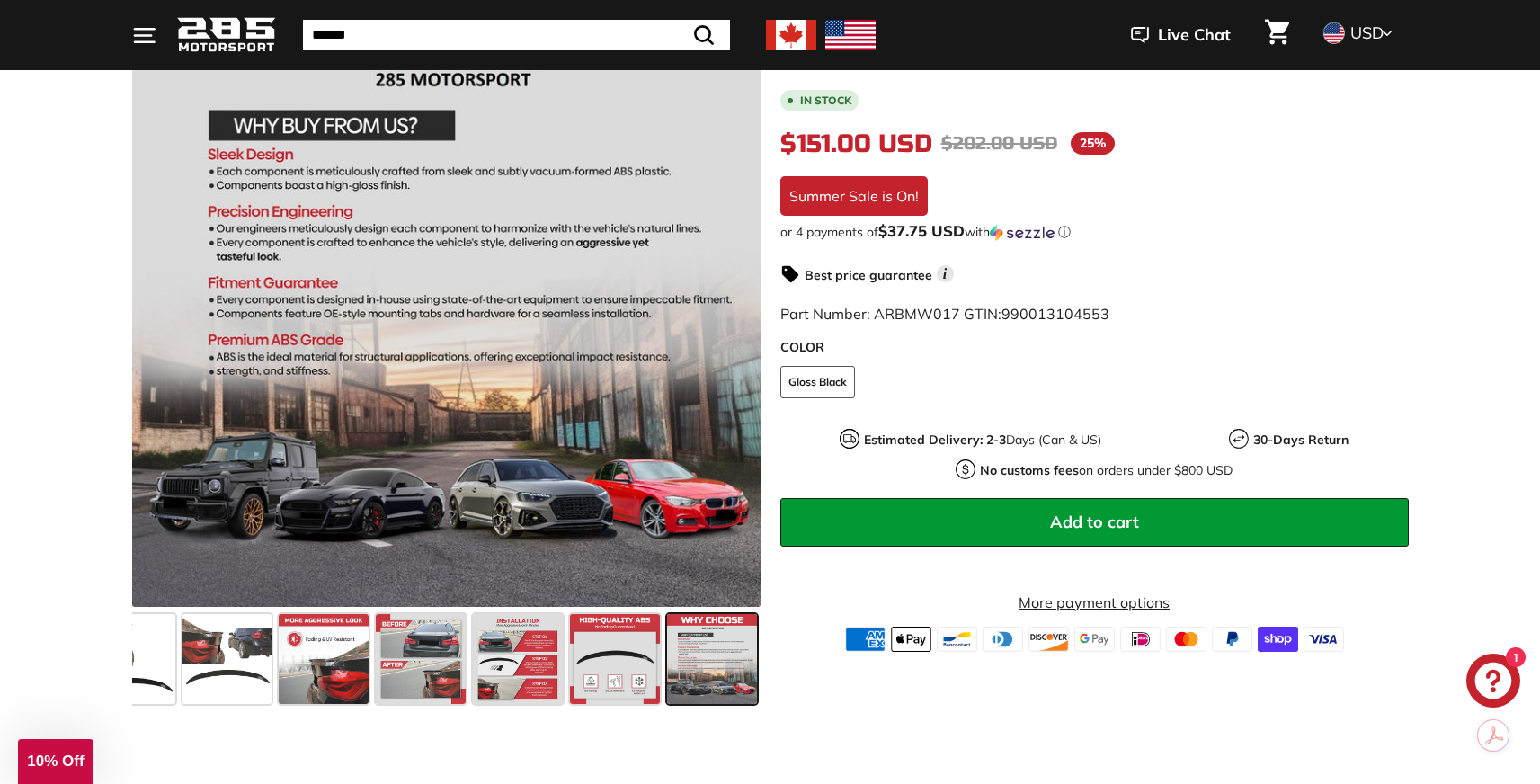
click at [156, 285] on icon at bounding box center [158, 295] width 41 height 41
click at [157, 287] on icon at bounding box center [158, 295] width 41 height 41
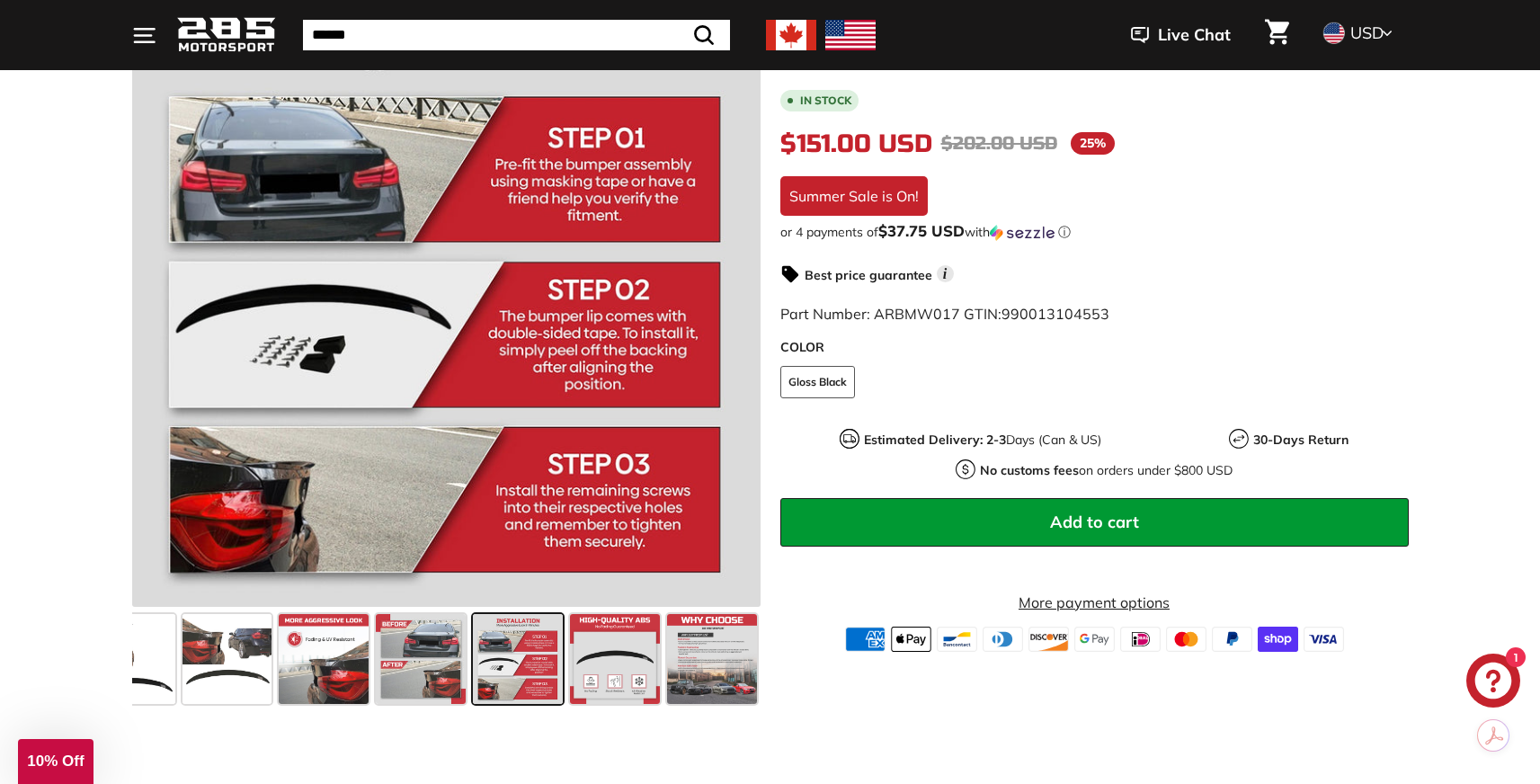
click at [157, 288] on icon at bounding box center [158, 295] width 41 height 41
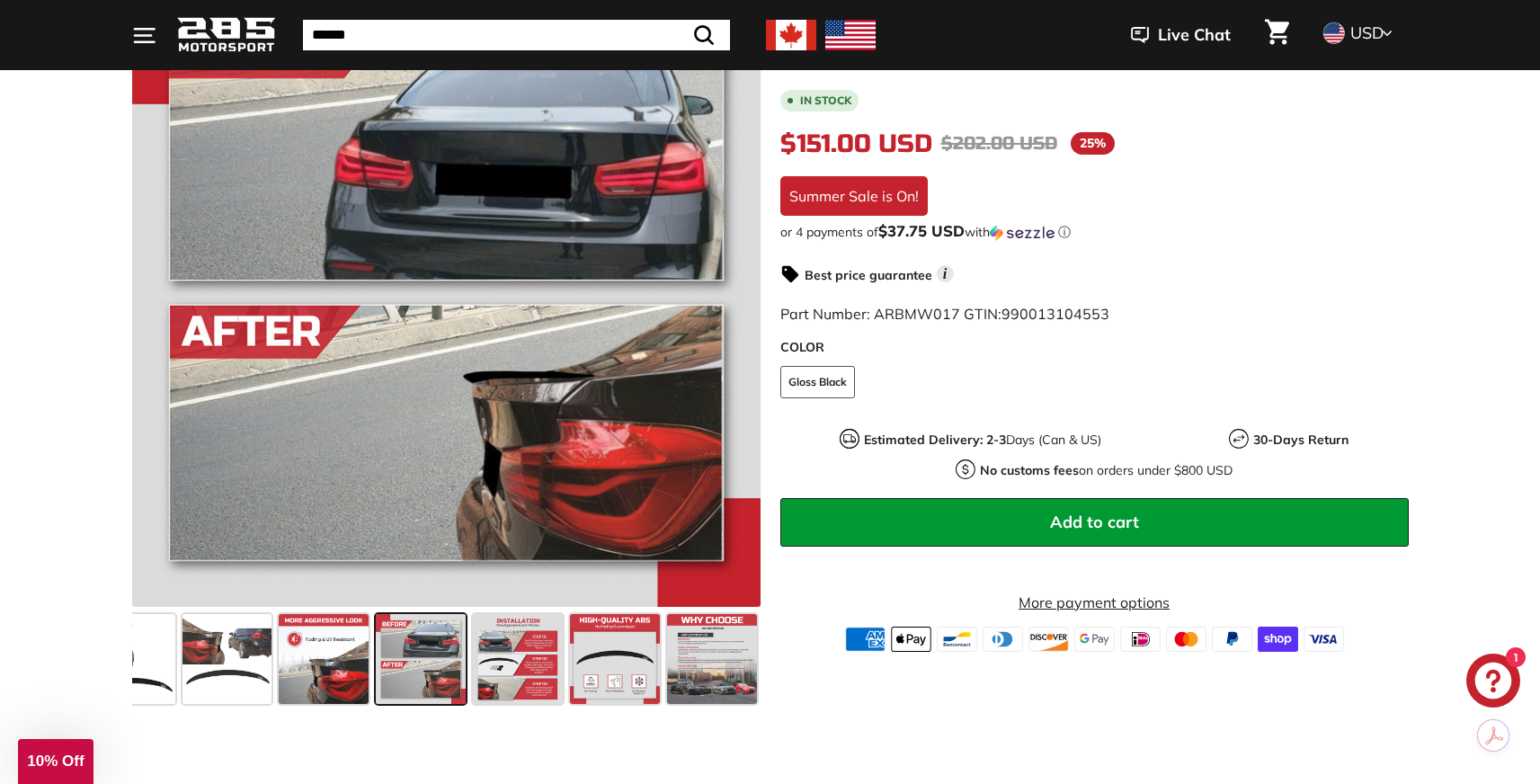
click at [157, 288] on icon at bounding box center [158, 295] width 41 height 41
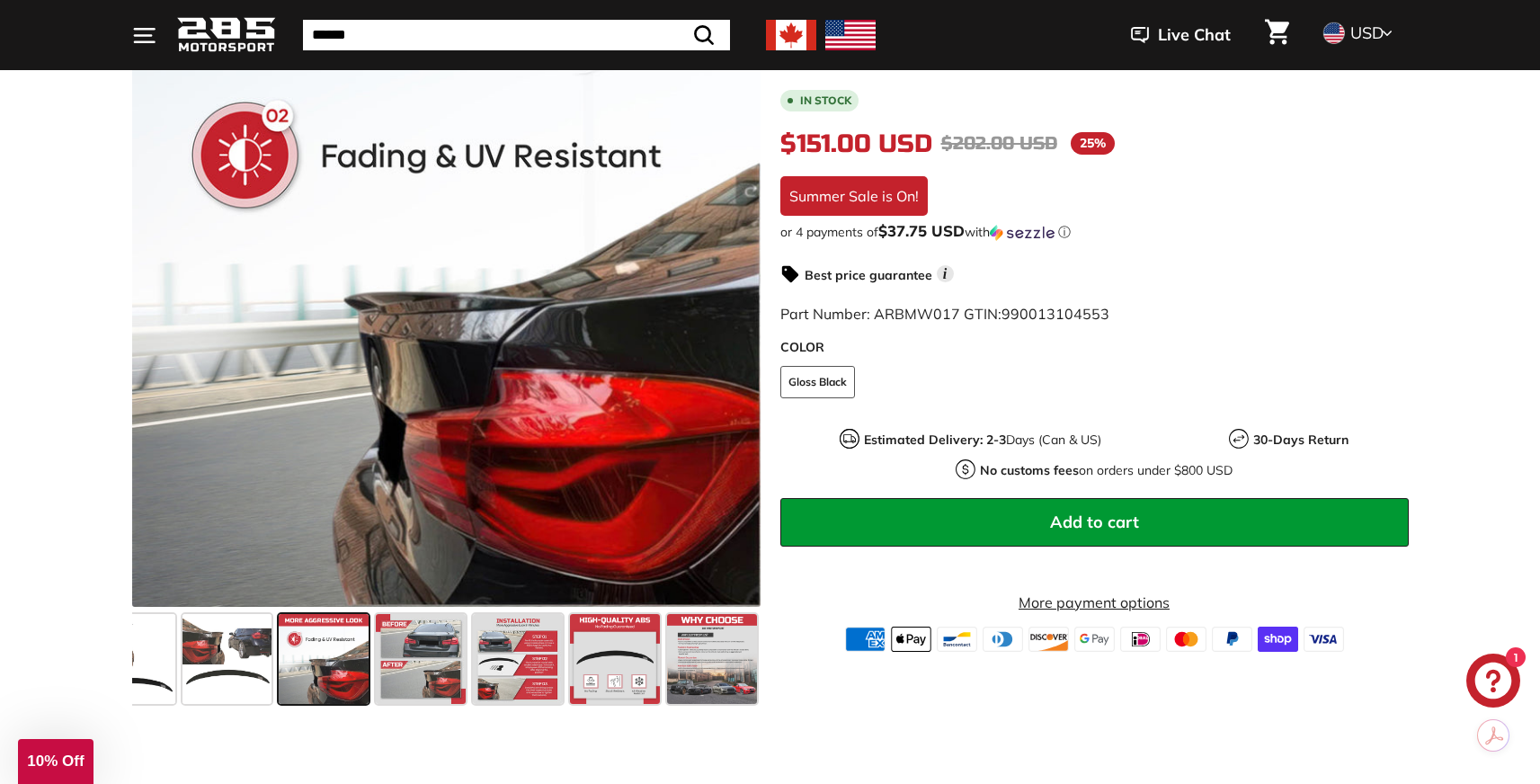
click at [157, 288] on icon at bounding box center [158, 295] width 41 height 41
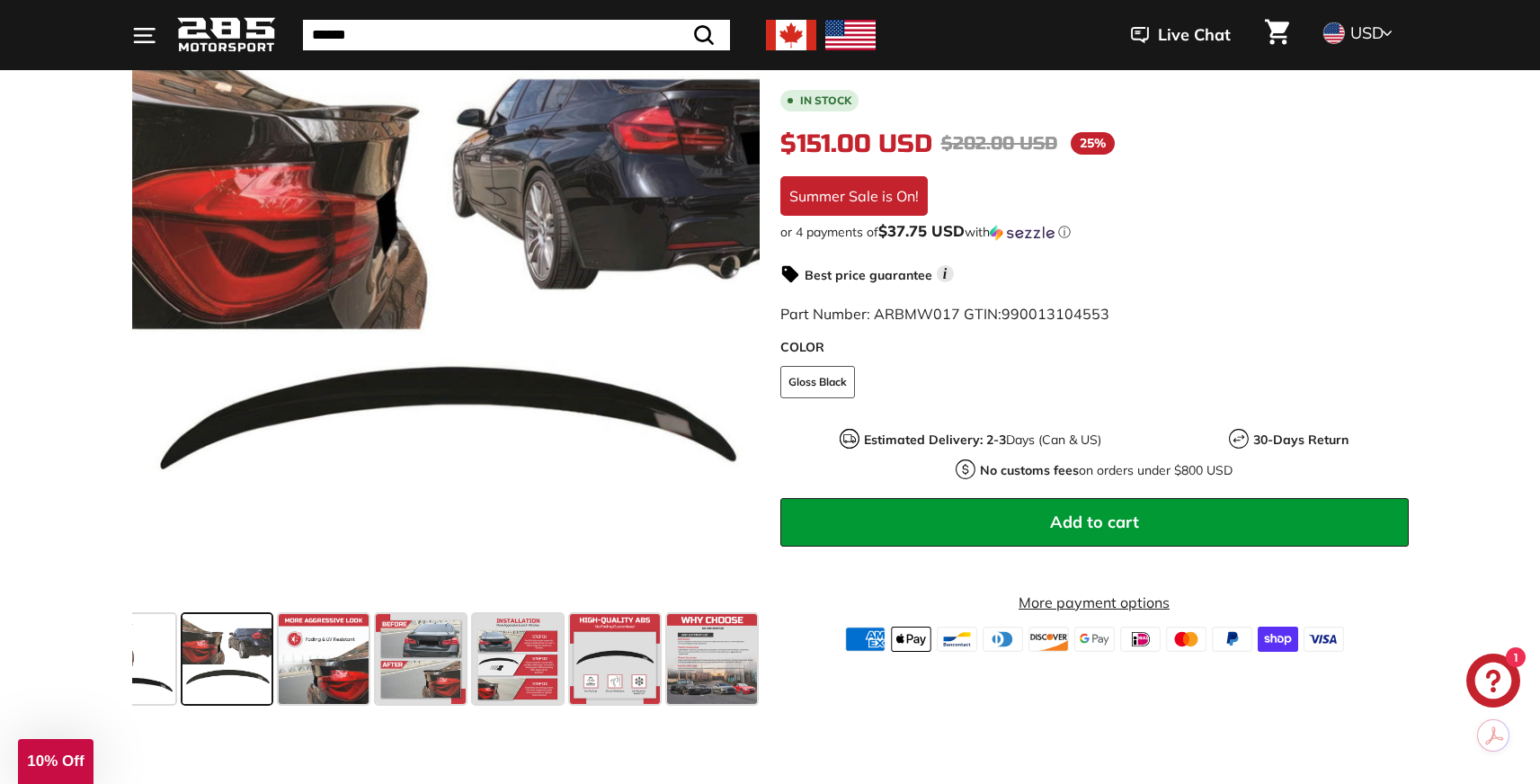
click at [157, 288] on icon at bounding box center [158, 295] width 41 height 41
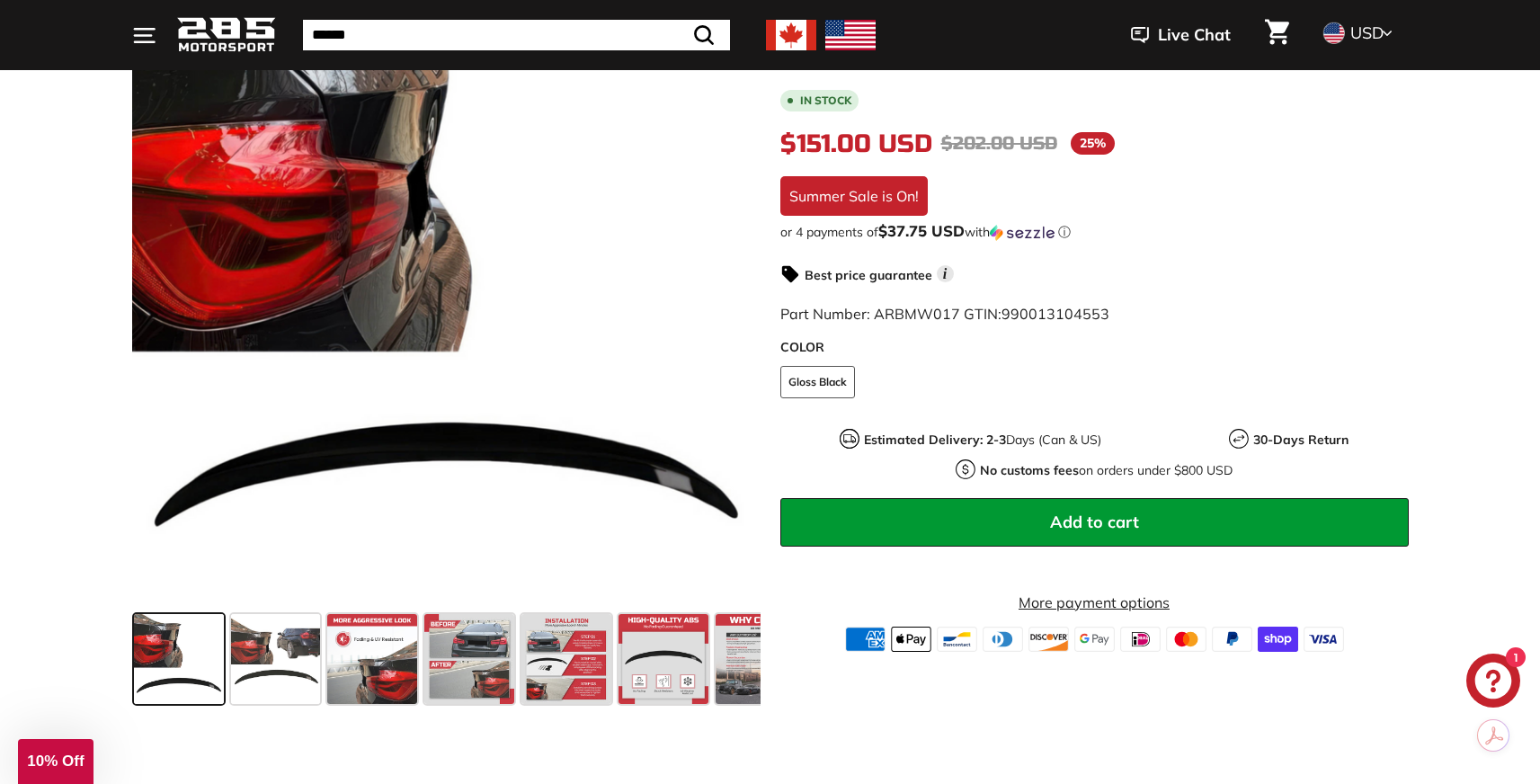
click at [157, 288] on div at bounding box center [446, 292] width 629 height 628
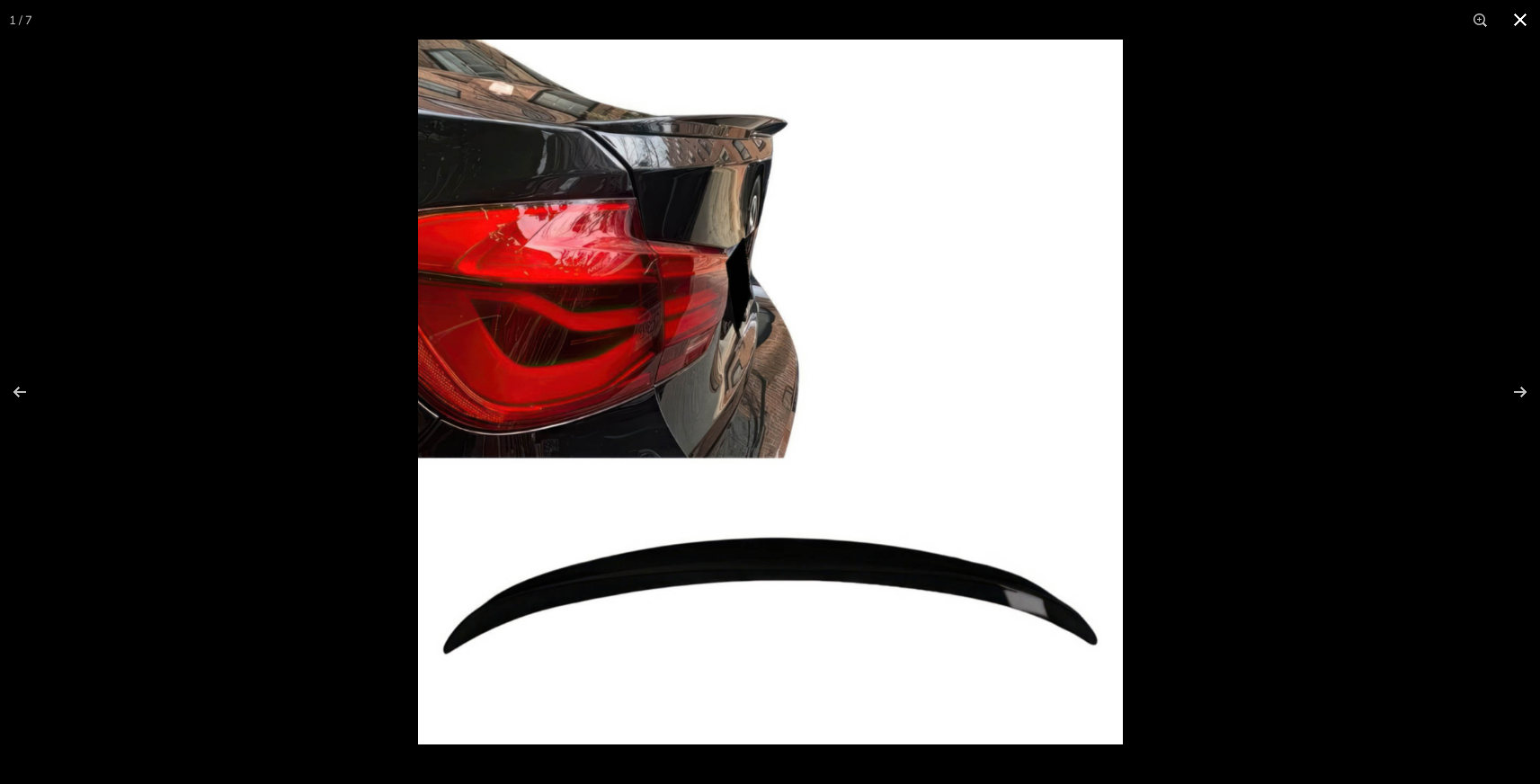
click at [1517, 13] on button at bounding box center [1519, 19] width 39 height 39
